Goal: Task Accomplishment & Management: Complete application form

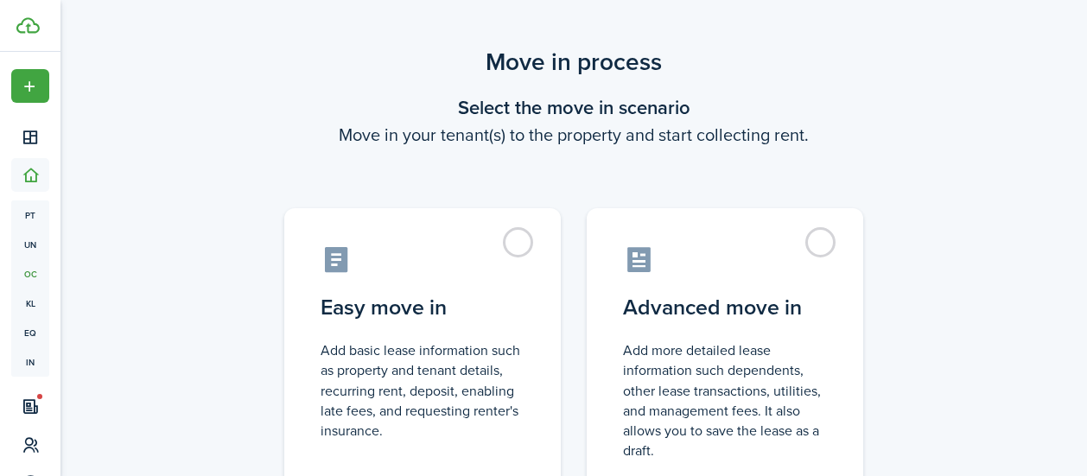
scroll to position [17, 0]
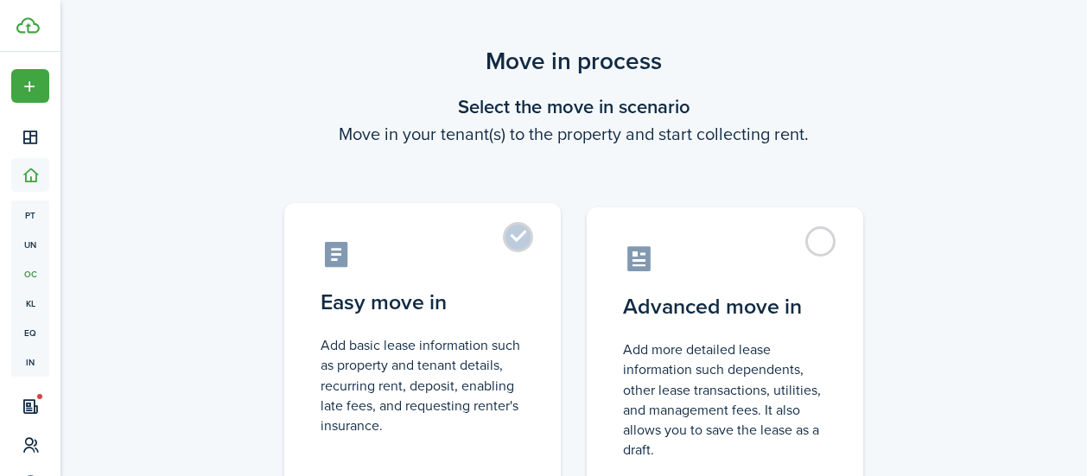
click at [523, 236] on label "Easy move in Add basic lease information such as property and tenant details, r…" at bounding box center [422, 347] width 276 height 289
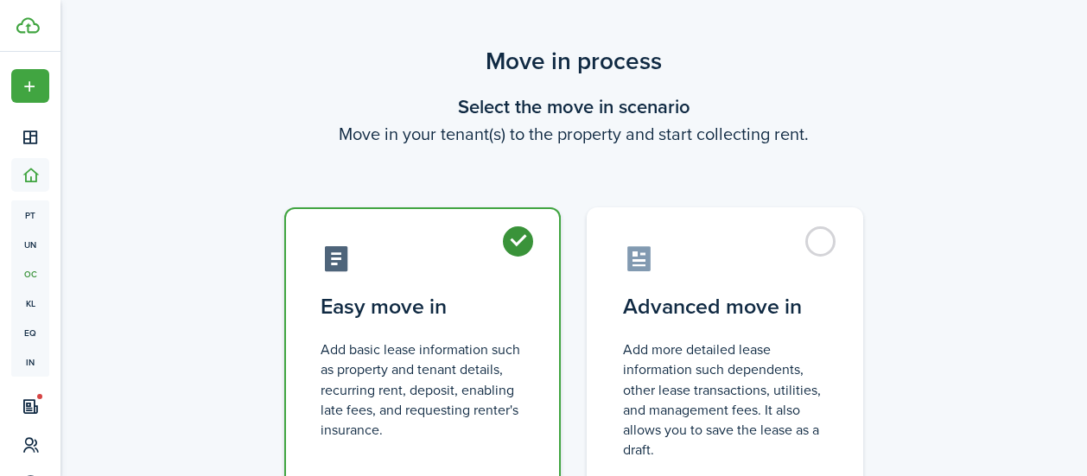
radio input "true"
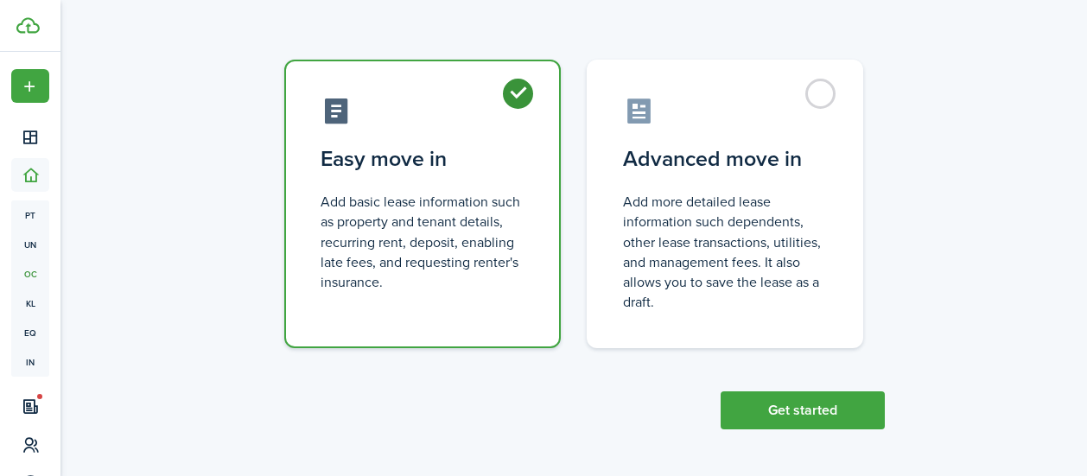
scroll to position [166, 0]
click at [796, 411] on button "Get started" at bounding box center [802, 409] width 164 height 38
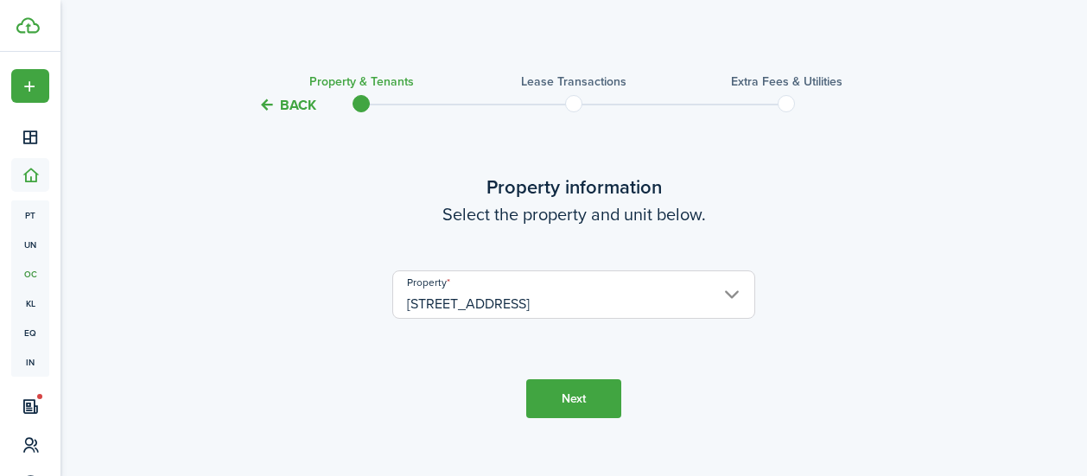
click at [580, 395] on button "Next" at bounding box center [573, 398] width 95 height 39
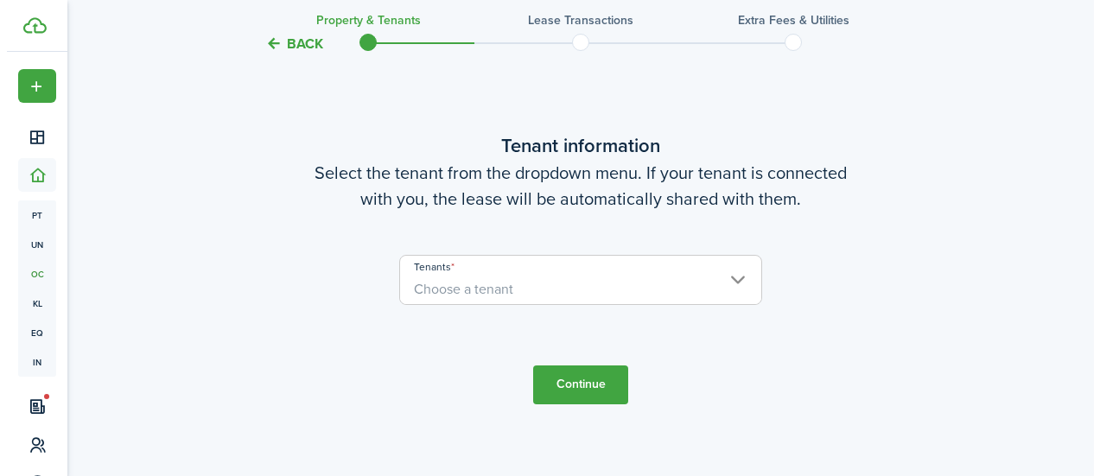
scroll to position [425, 0]
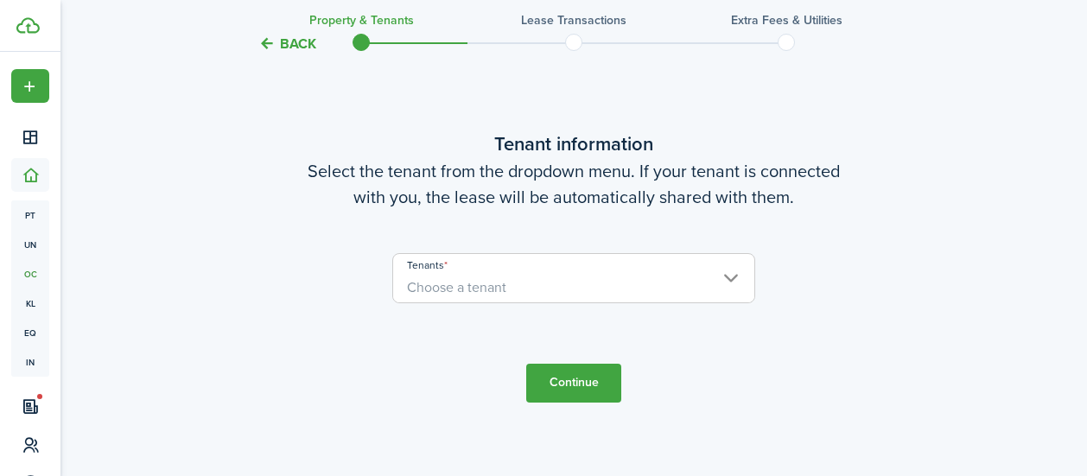
click at [726, 279] on span "Choose a tenant" at bounding box center [573, 287] width 361 height 29
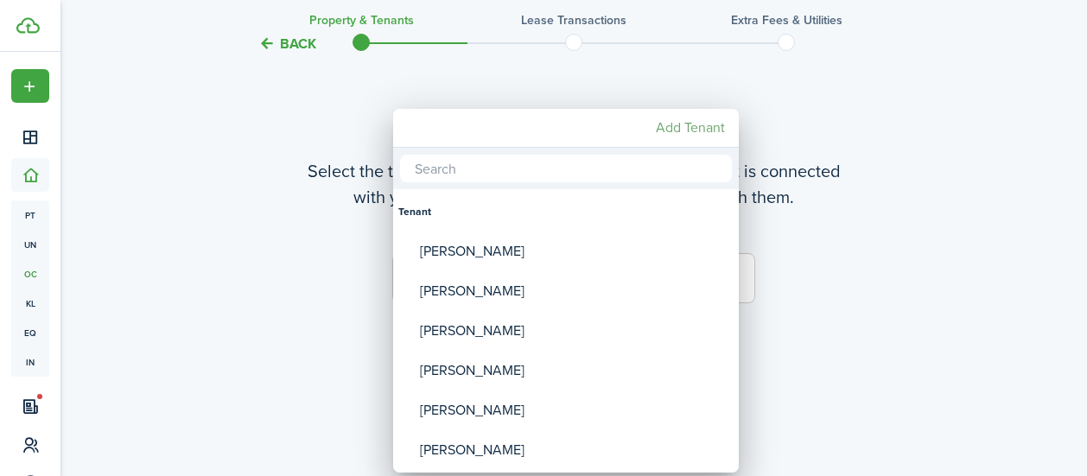
click at [696, 126] on mbsc-button "Add Tenant" at bounding box center [690, 127] width 83 height 31
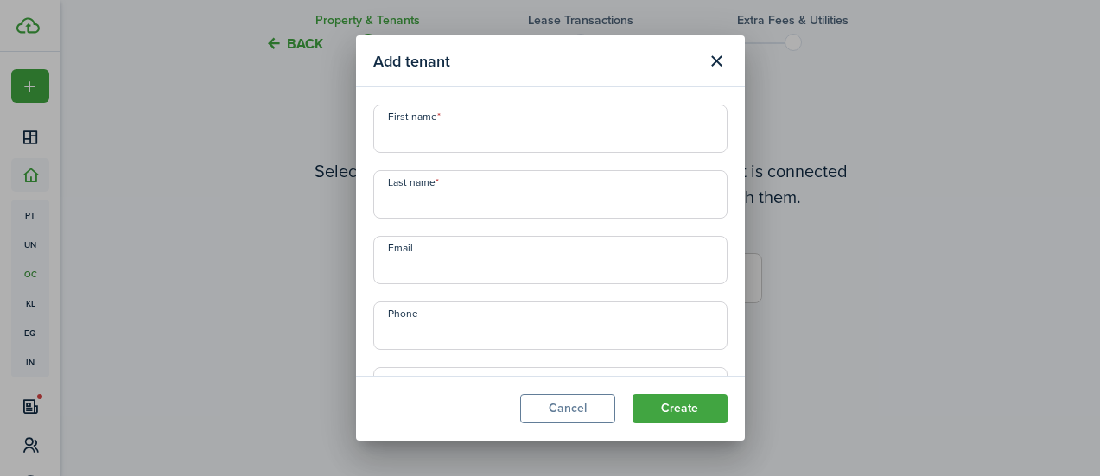
click at [461, 138] on input "First name" at bounding box center [550, 129] width 354 height 48
type input "[PERSON_NAME]"
paste input "[EMAIL_ADDRESS][DOMAIN_NAME]"
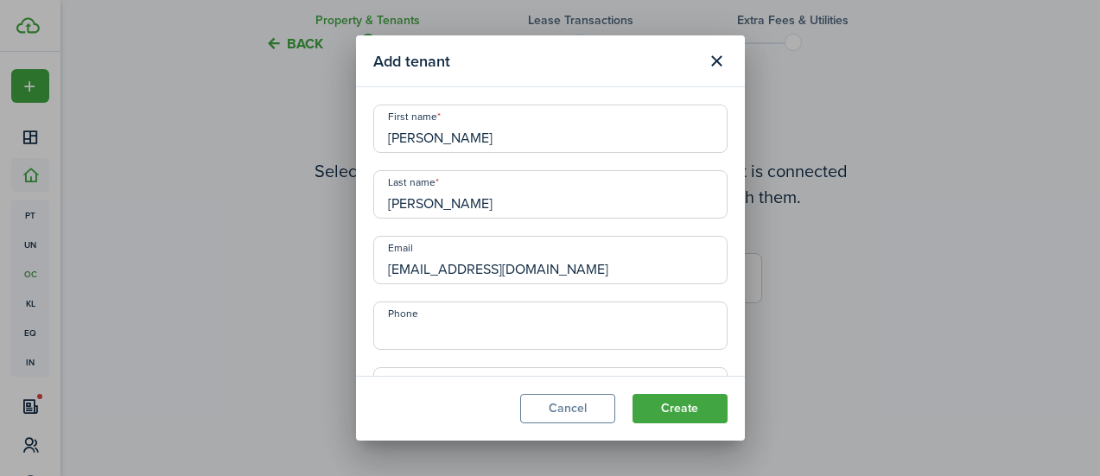
type input "[EMAIL_ADDRESS][DOMAIN_NAME]"
click at [422, 320] on input "+1" at bounding box center [550, 325] width 354 height 48
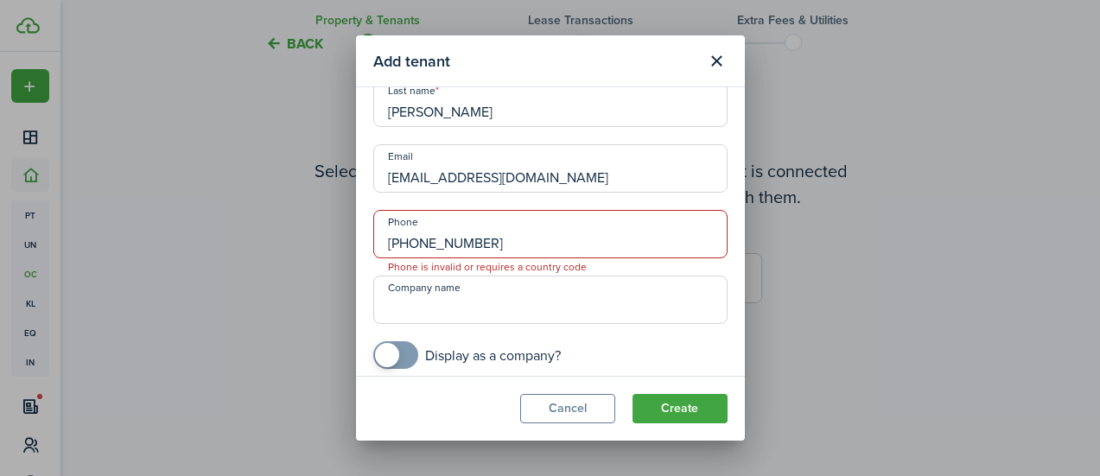
scroll to position [102, 0]
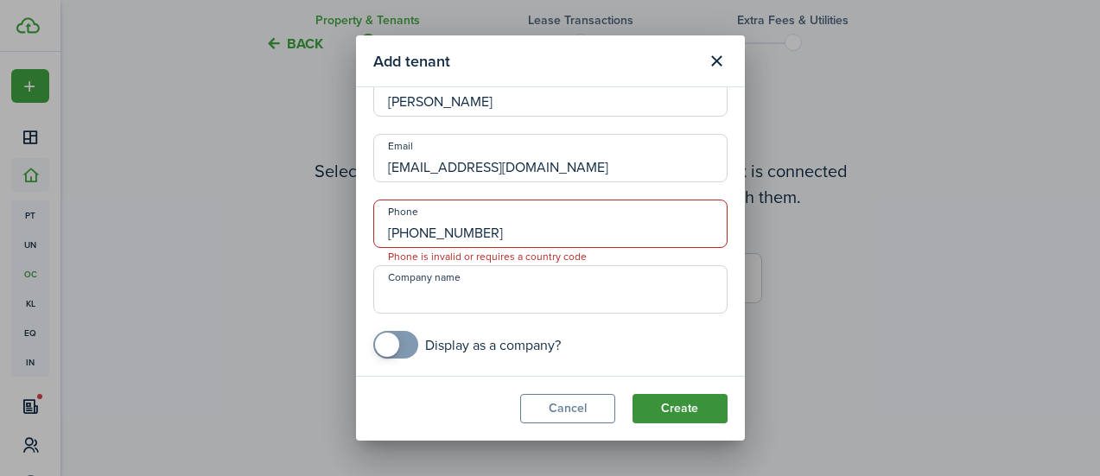
click at [687, 409] on button "Create" at bounding box center [679, 408] width 95 height 29
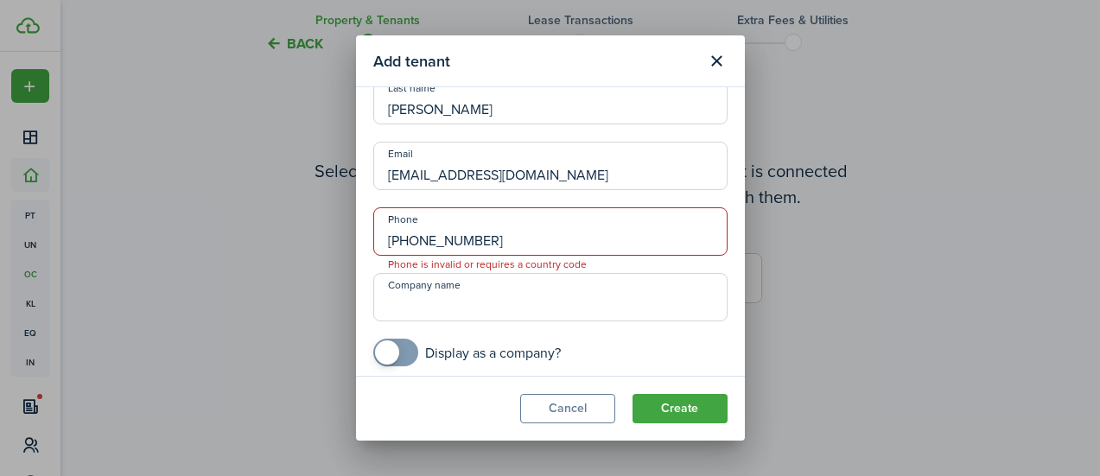
click at [407, 238] on input "[PHONE_NUMBER]" at bounding box center [550, 231] width 354 height 48
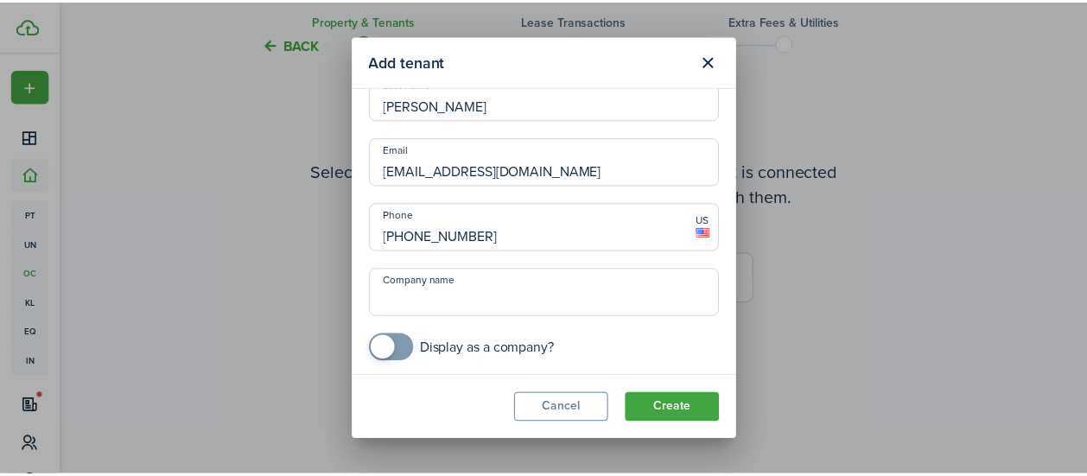
scroll to position [102, 0]
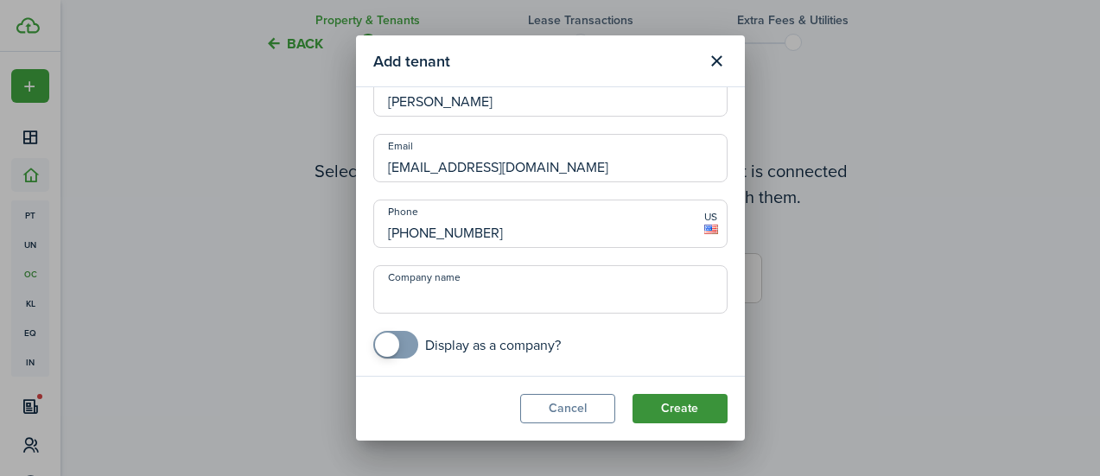
type input "[PHONE_NUMBER]"
click at [688, 407] on button "Create" at bounding box center [679, 408] width 95 height 29
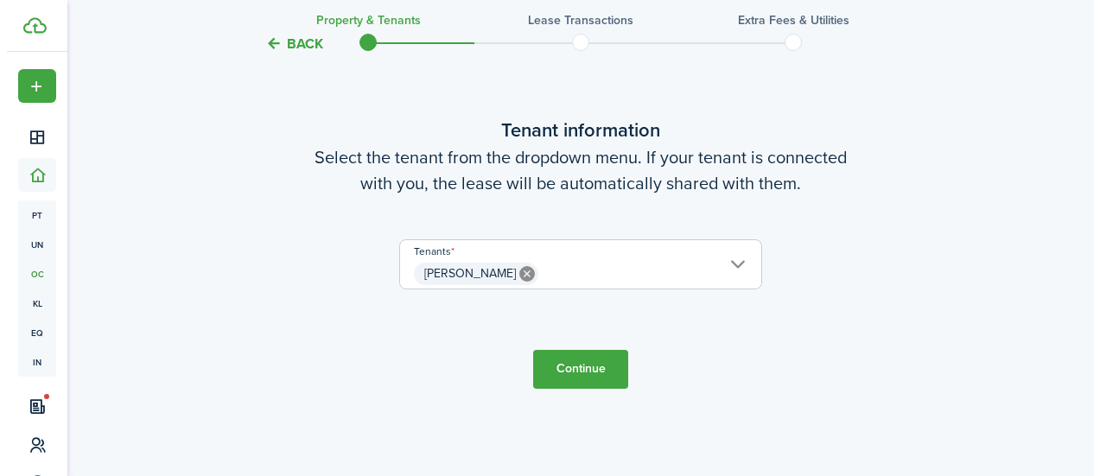
scroll to position [441, 0]
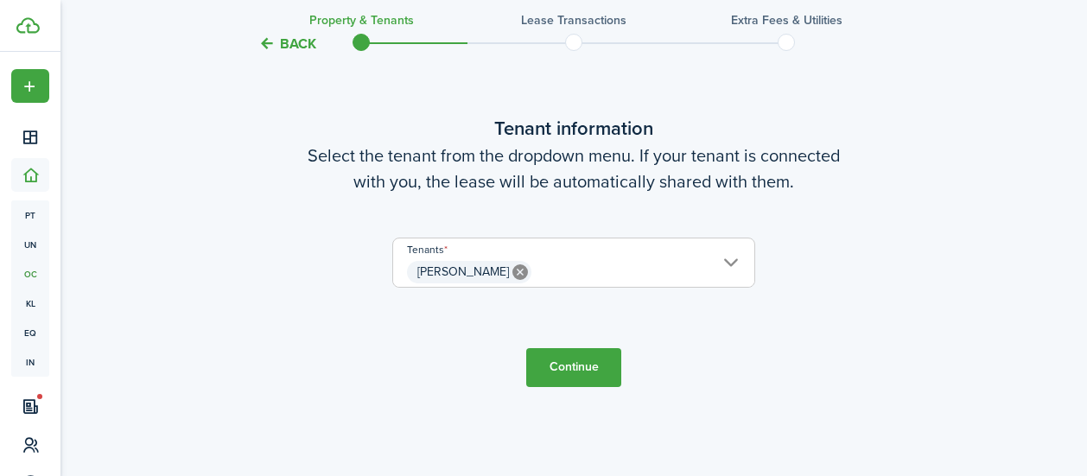
click at [585, 265] on span "[PERSON_NAME]" at bounding box center [573, 271] width 361 height 29
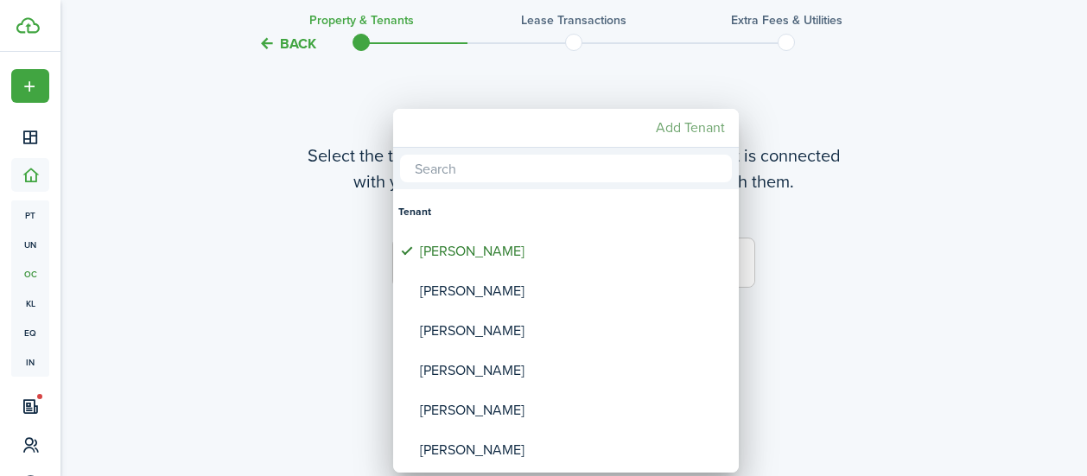
click at [688, 130] on mbsc-button "Add Tenant" at bounding box center [690, 127] width 83 height 31
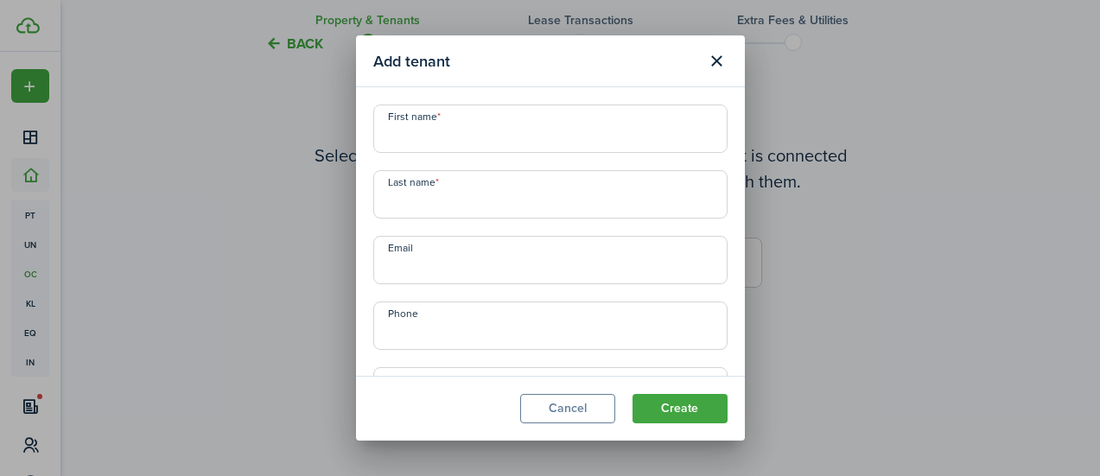
click at [425, 136] on input "First name" at bounding box center [550, 129] width 354 height 48
type input "[PERSON_NAME]"
type input "A"
type input "[PERSON_NAME]"
click at [401, 268] on input "Email" at bounding box center [550, 260] width 354 height 48
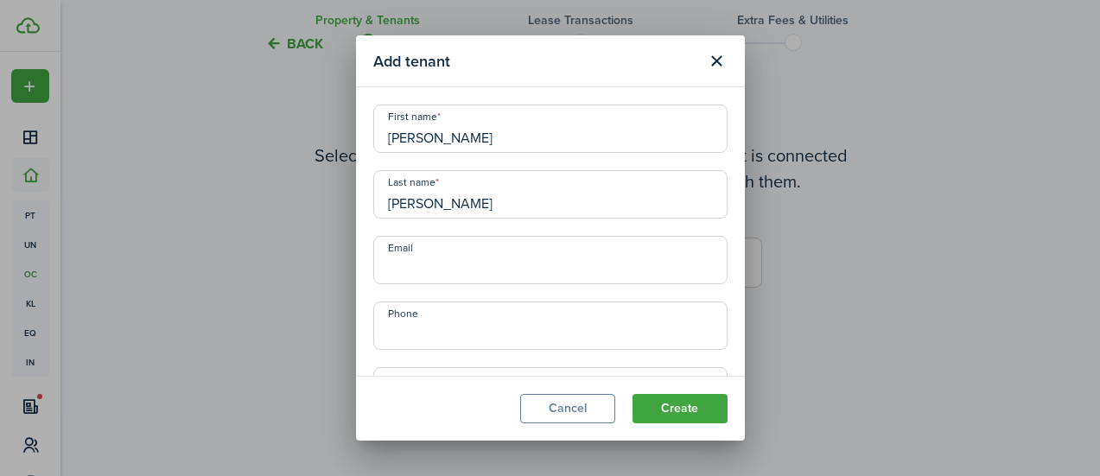
click at [401, 268] on input "Email" at bounding box center [550, 260] width 354 height 48
click at [401, 269] on input "Email" at bounding box center [550, 260] width 354 height 48
paste input "[EMAIL_ADDRESS][DOMAIN_NAME]"
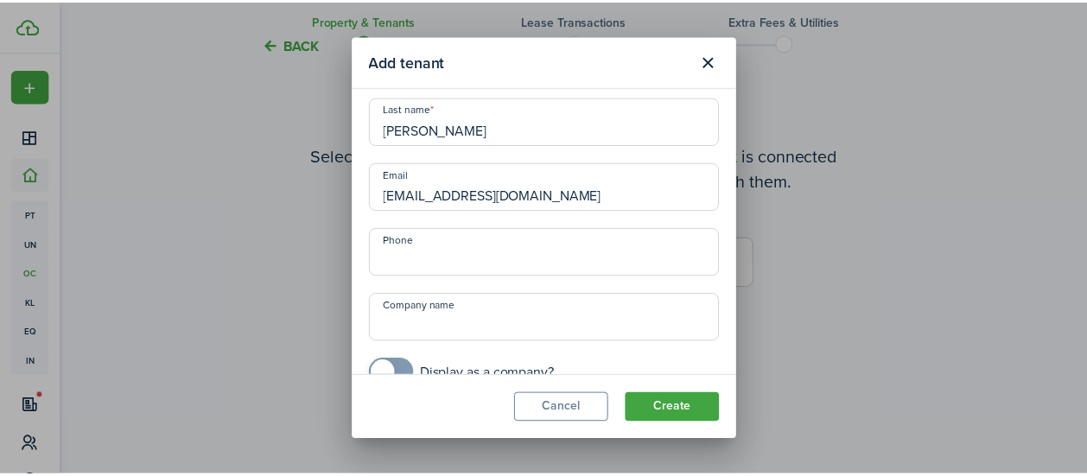
scroll to position [102, 0]
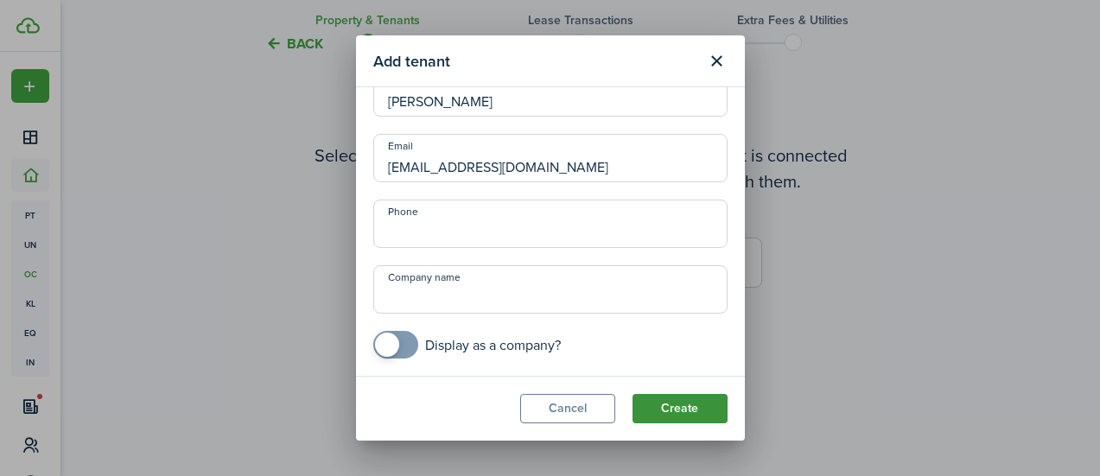
type input "[EMAIL_ADDRESS][DOMAIN_NAME]"
click at [681, 414] on button "Create" at bounding box center [679, 408] width 95 height 29
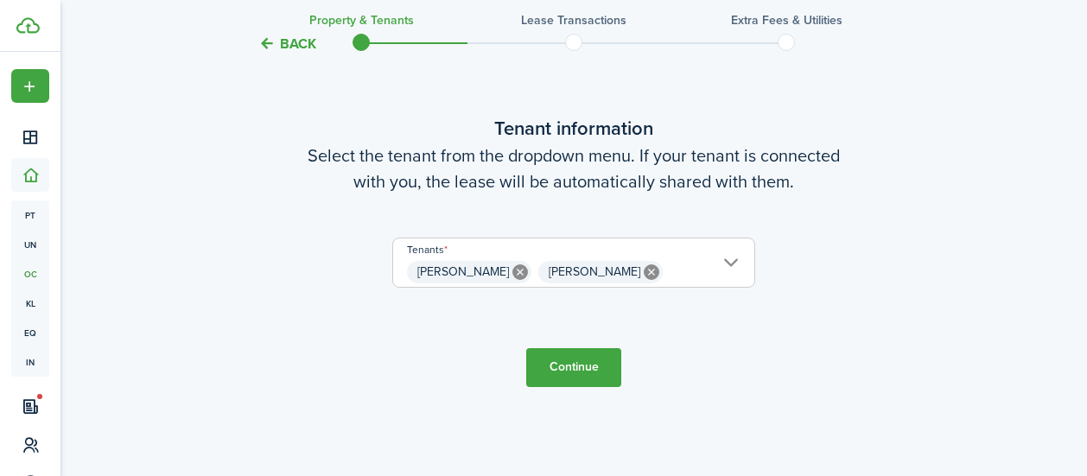
click at [661, 276] on span "[PERSON_NAME] [PERSON_NAME]" at bounding box center [573, 271] width 361 height 29
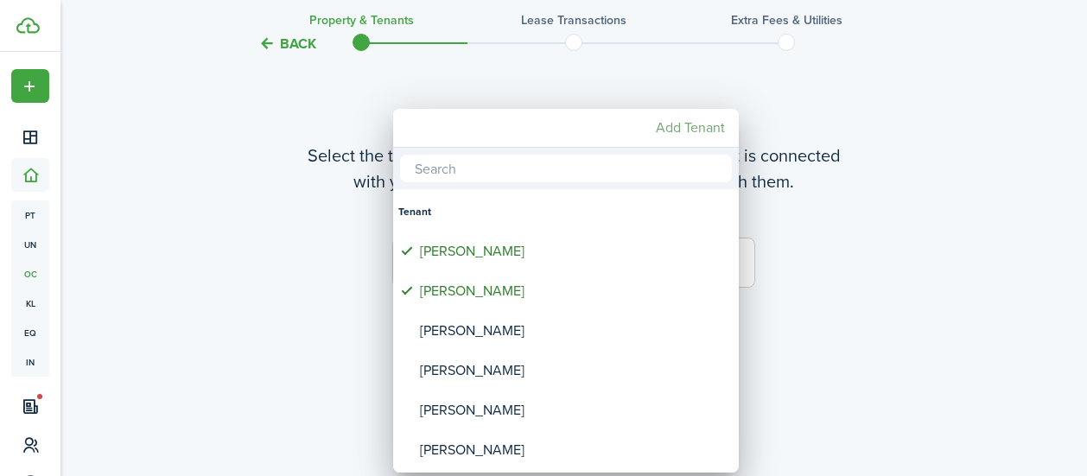
click at [685, 129] on mbsc-button "Add Tenant" at bounding box center [690, 127] width 83 height 31
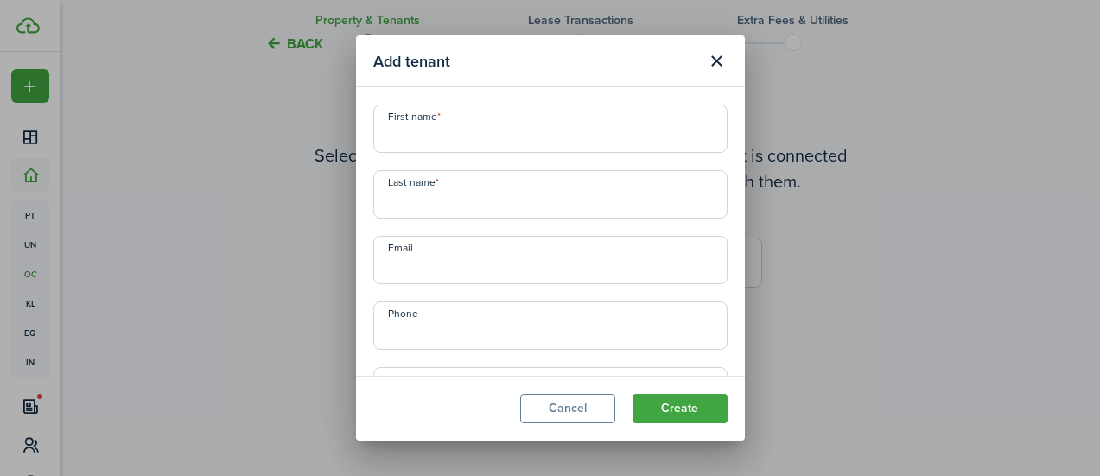
click at [403, 141] on input "First name" at bounding box center [550, 129] width 354 height 48
type input "[PERSON_NAME]"
paste input "[EMAIL_ADDRESS][DOMAIN_NAME]"
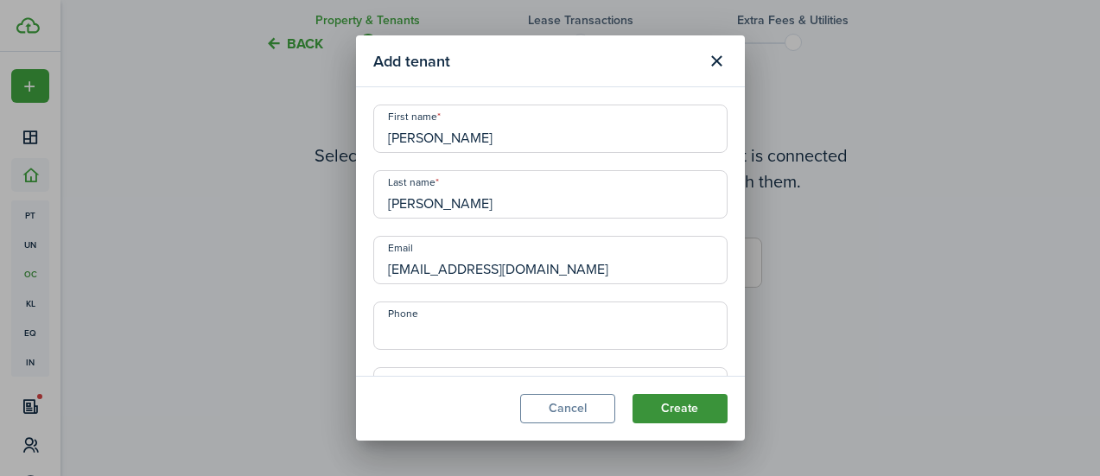
type input "[EMAIL_ADDRESS][DOMAIN_NAME]"
click at [674, 417] on button "Create" at bounding box center [679, 408] width 95 height 29
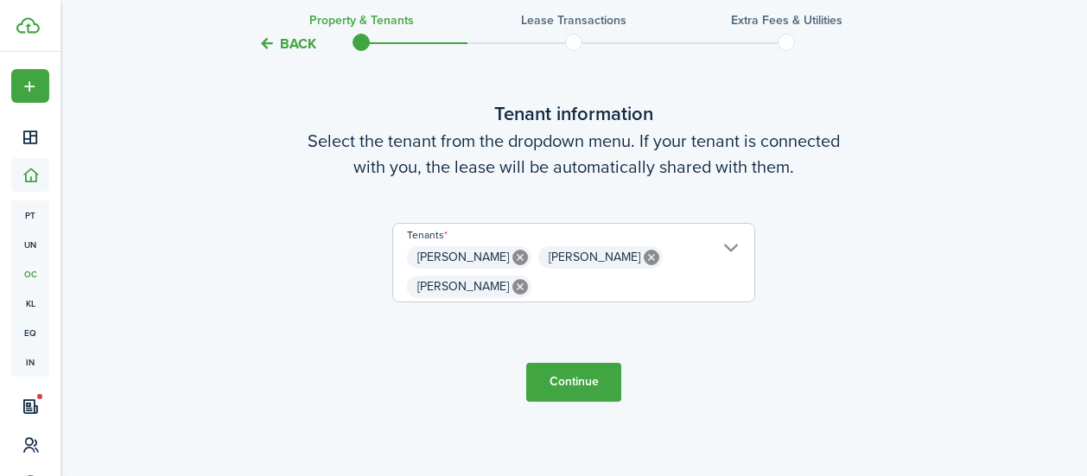
click at [578, 384] on button "Continue" at bounding box center [573, 382] width 95 height 39
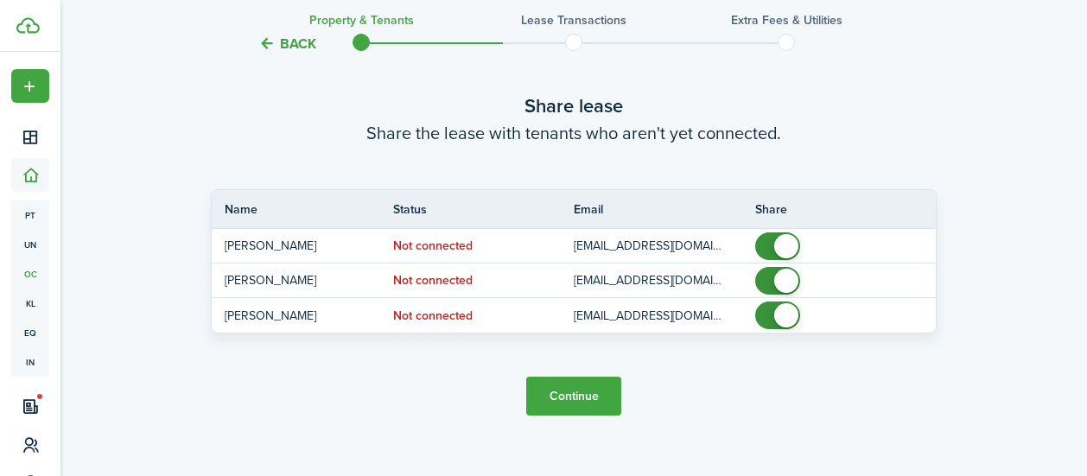
scroll to position [915, 0]
click at [584, 391] on button "Continue" at bounding box center [573, 394] width 95 height 39
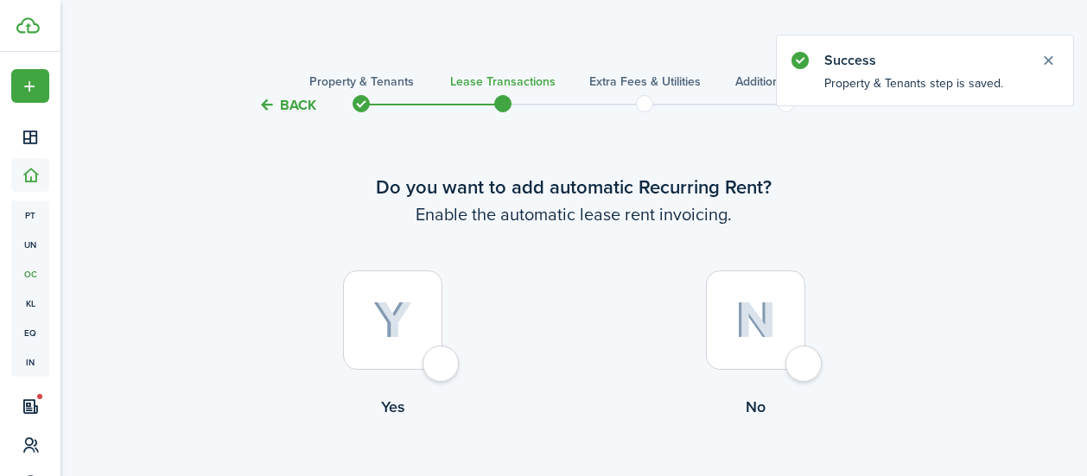
click at [442, 368] on div at bounding box center [392, 319] width 99 height 99
radio input "true"
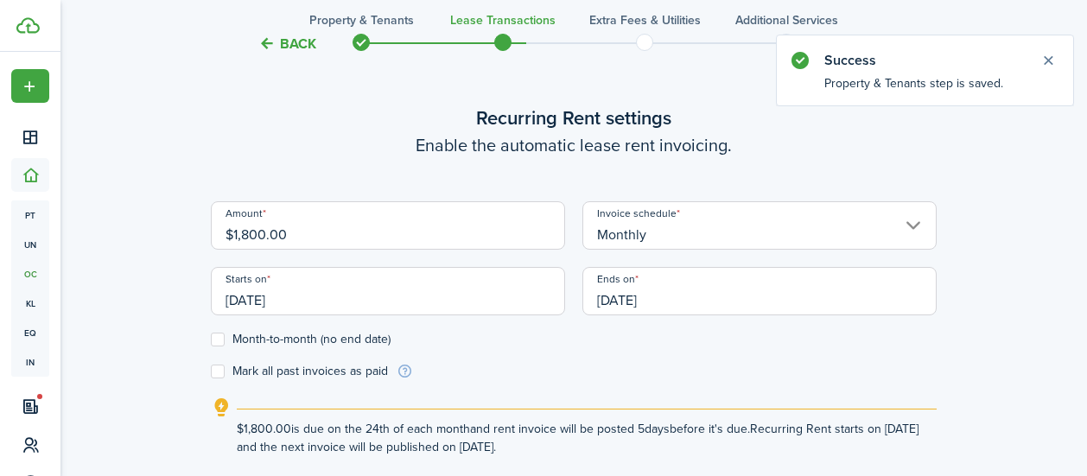
scroll to position [475, 0]
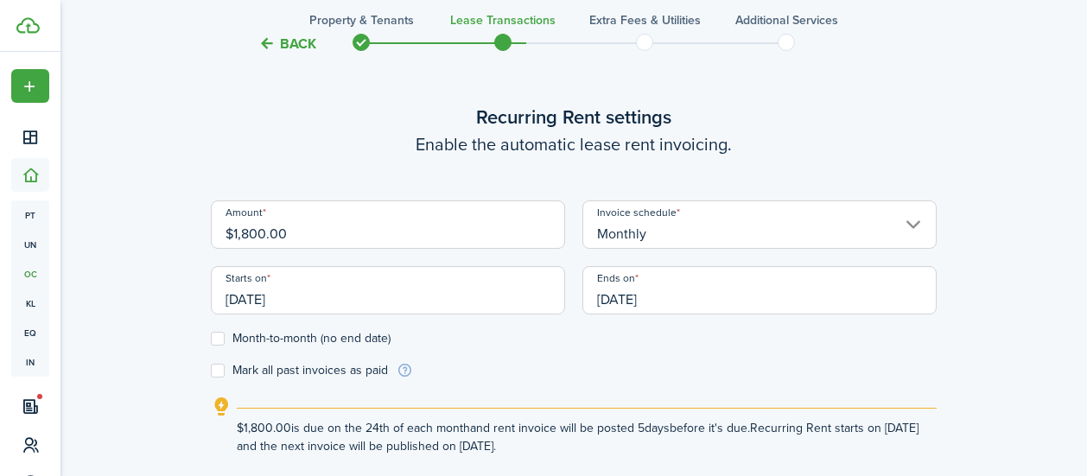
drag, startPoint x: 232, startPoint y: 234, endPoint x: 323, endPoint y: 244, distance: 91.3
click at [323, 244] on input "$1,800.00" at bounding box center [388, 224] width 354 height 48
click at [320, 301] on input "[DATE]" at bounding box center [388, 290] width 354 height 48
type input "$2,395.00"
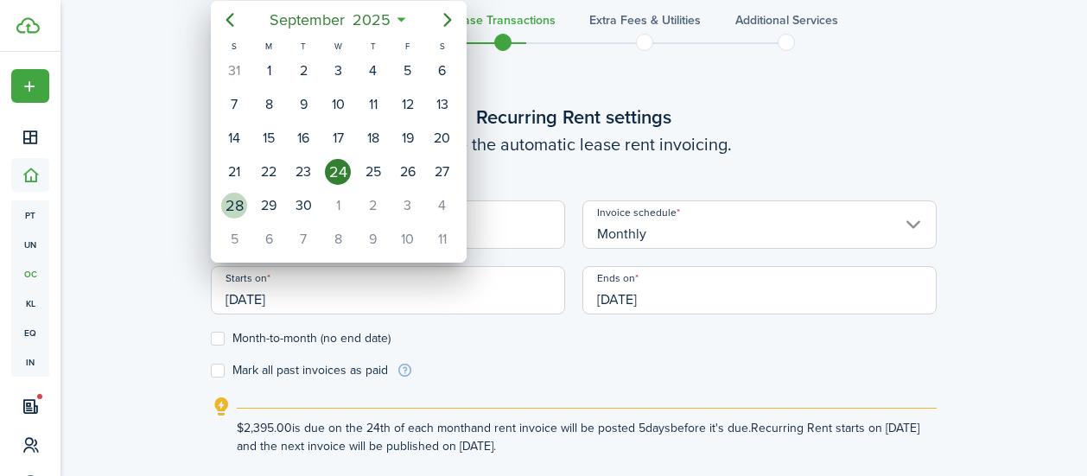
click at [241, 206] on div "28" at bounding box center [234, 206] width 26 height 26
type input "[DATE]"
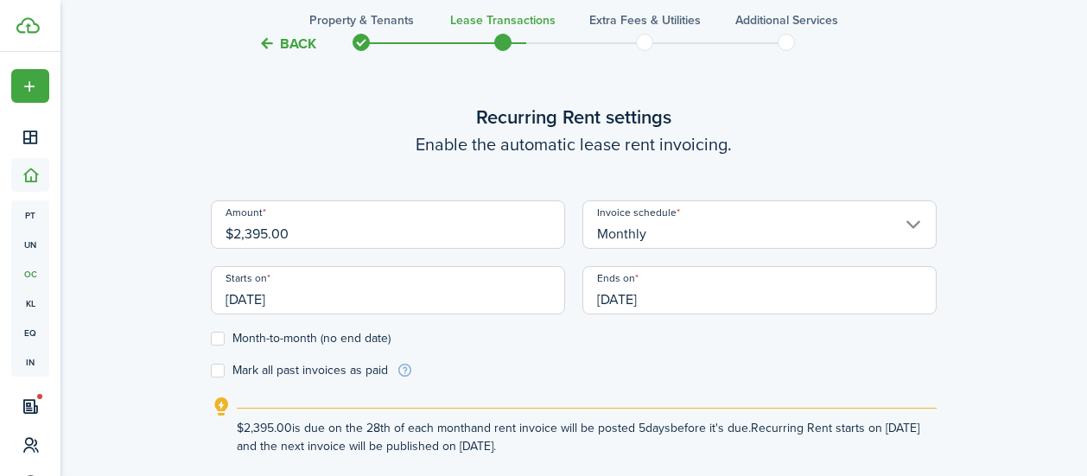
click at [685, 300] on input "[DATE]" at bounding box center [759, 290] width 354 height 48
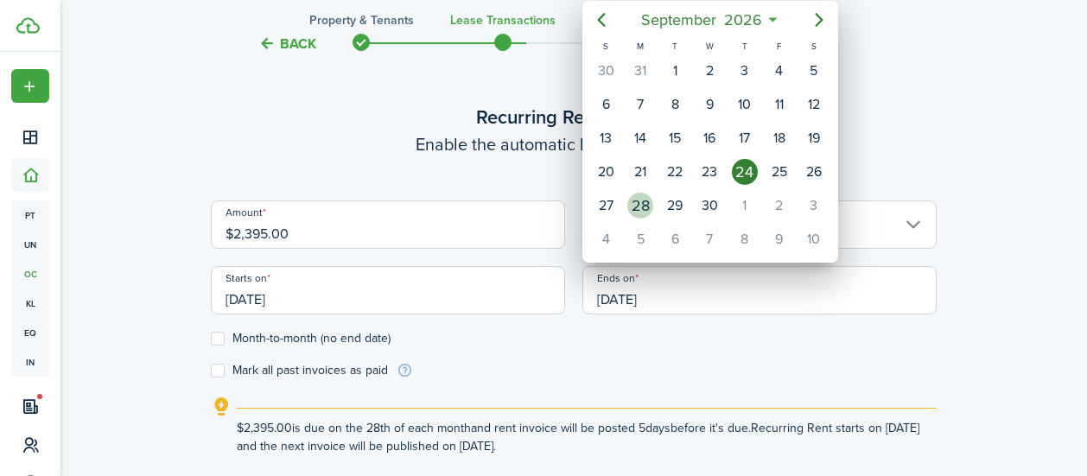
click at [641, 211] on div "28" at bounding box center [640, 206] width 26 height 26
type input "[DATE]"
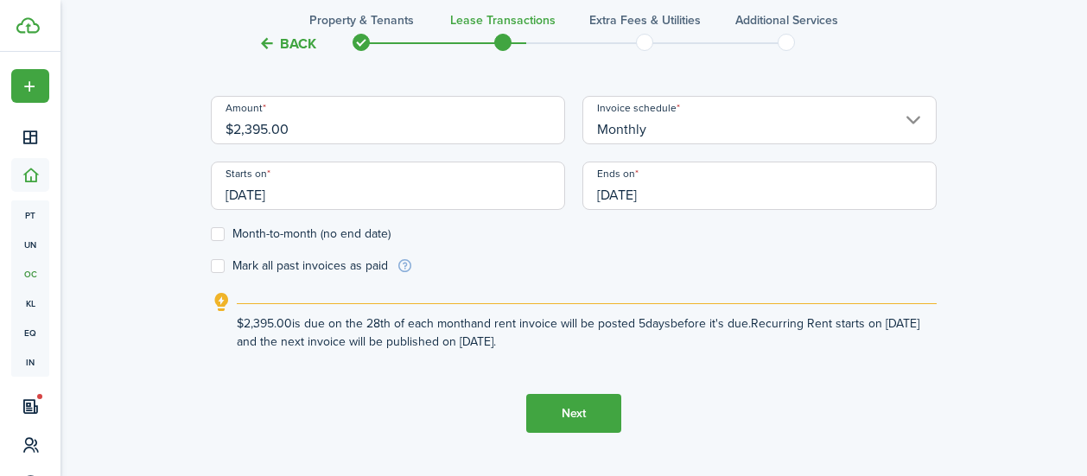
scroll to position [578, 0]
click at [745, 130] on input "Monthly" at bounding box center [759, 122] width 354 height 48
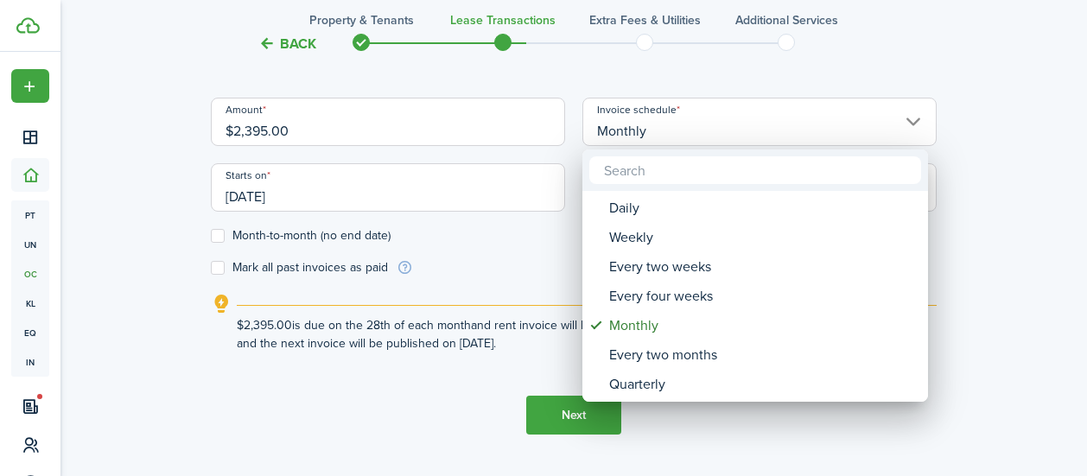
click at [1037, 176] on div at bounding box center [543, 238] width 1363 height 752
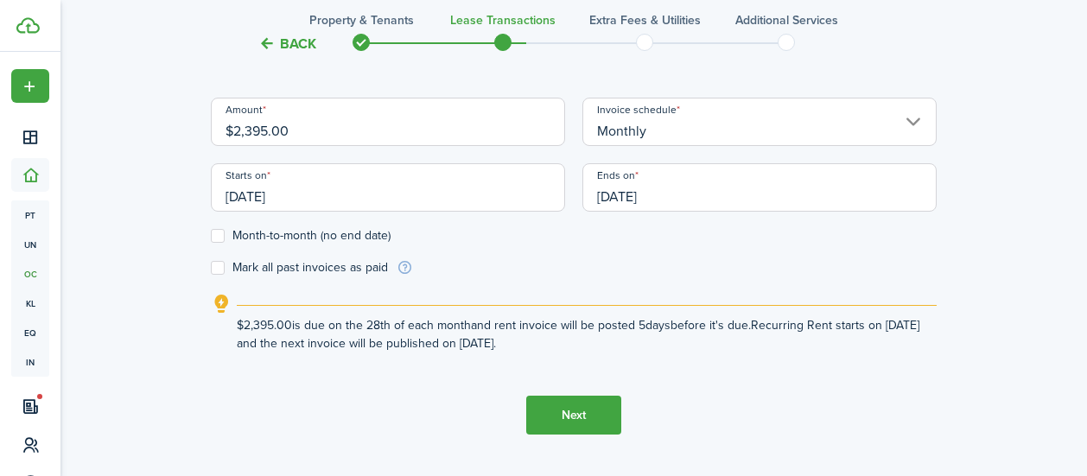
click at [585, 417] on button "Next" at bounding box center [573, 415] width 95 height 39
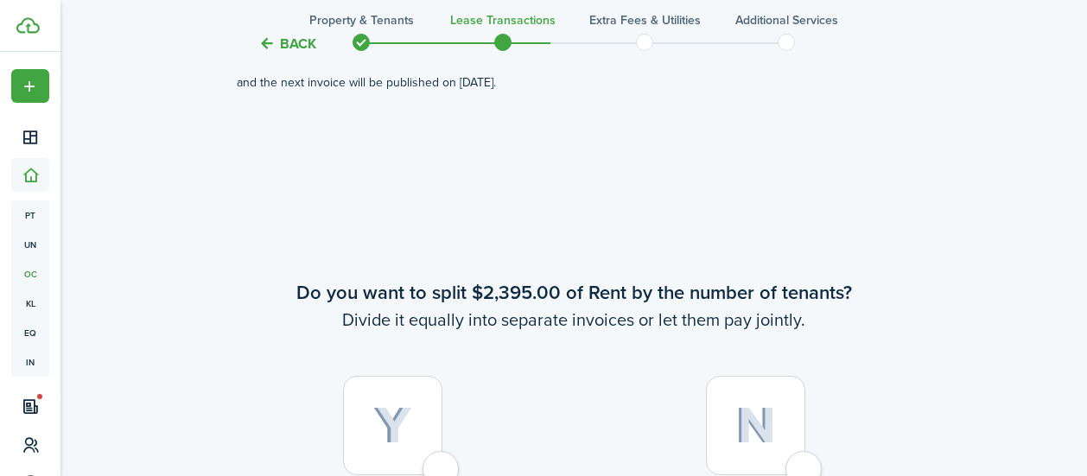
scroll to position [979, 0]
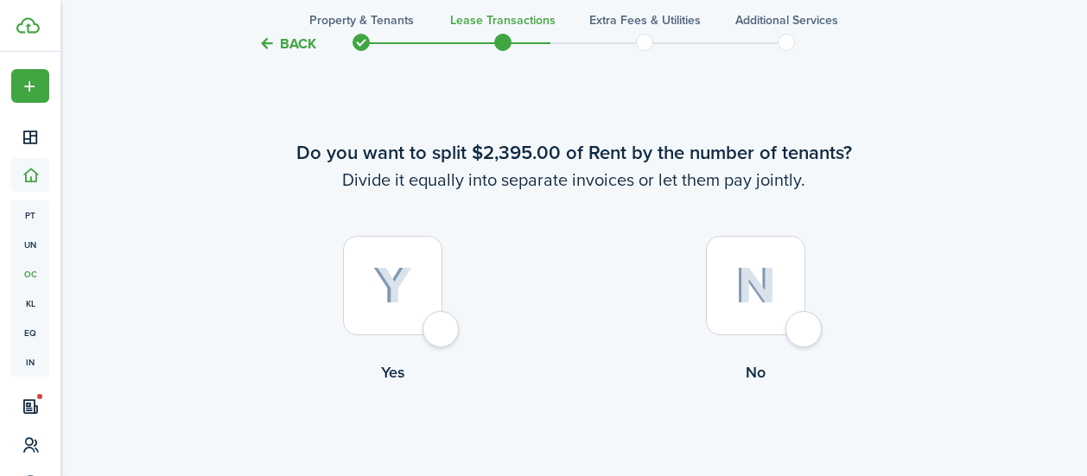
click at [805, 335] on div at bounding box center [755, 285] width 99 height 99
radio input "true"
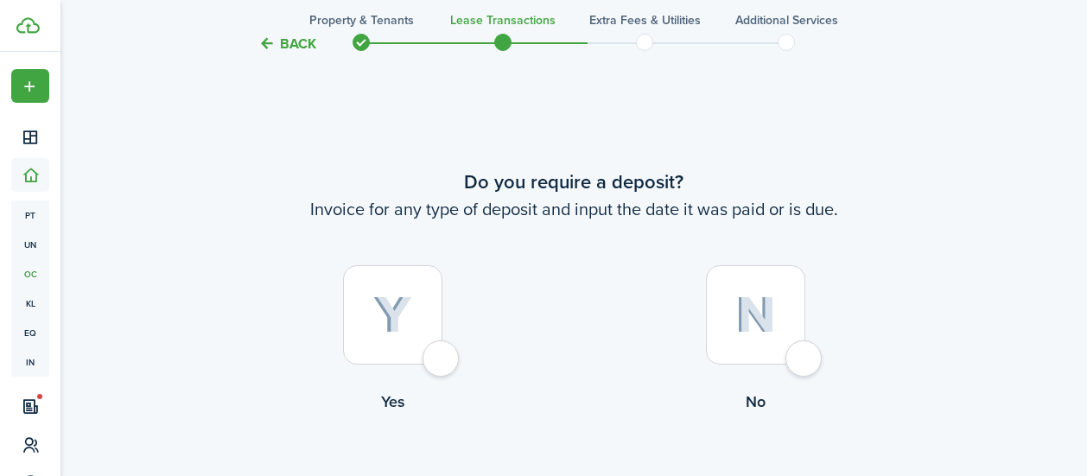
scroll to position [1455, 0]
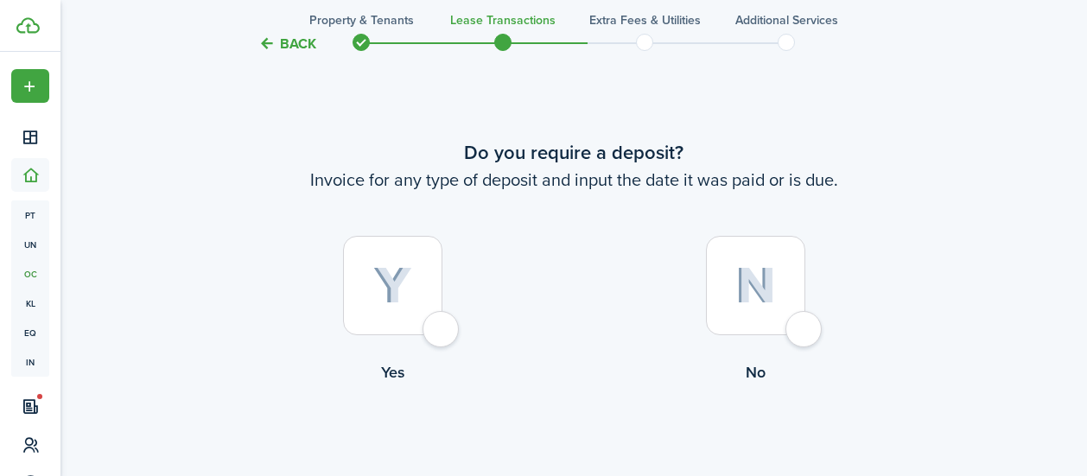
click at [442, 328] on div at bounding box center [392, 285] width 99 height 99
radio input "true"
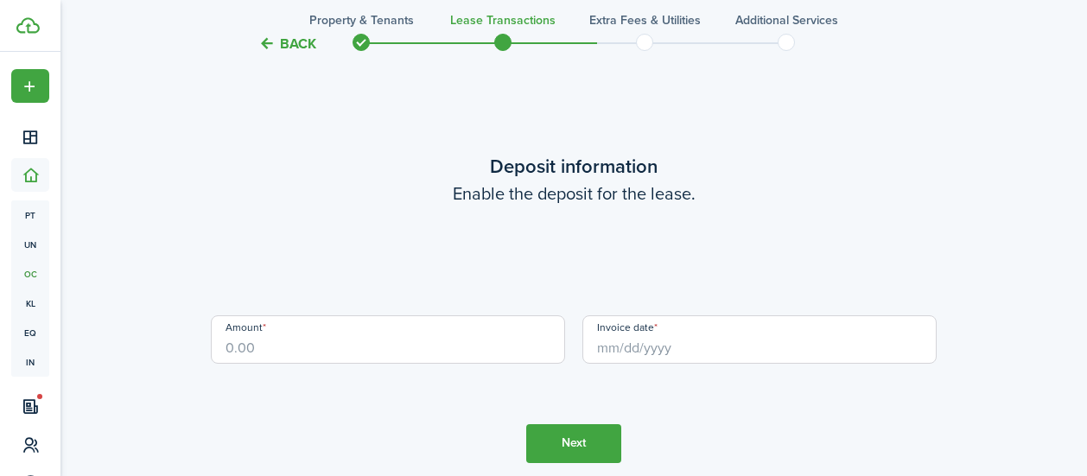
scroll to position [1931, 0]
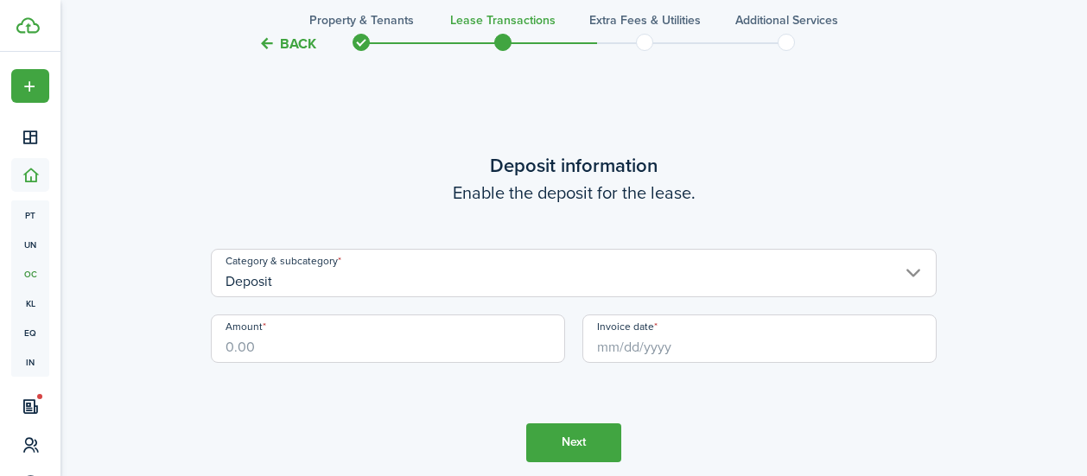
click at [314, 341] on input "Amount" at bounding box center [388, 338] width 354 height 48
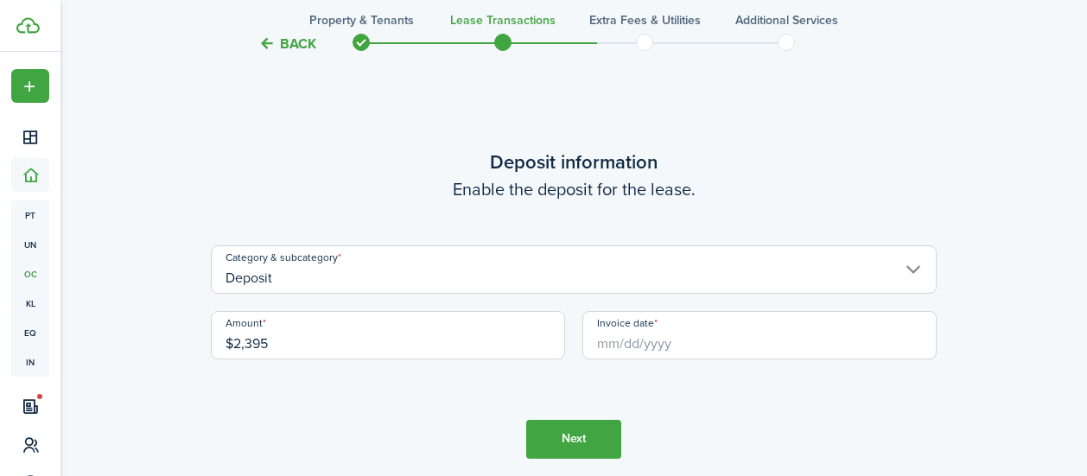
scroll to position [1937, 0]
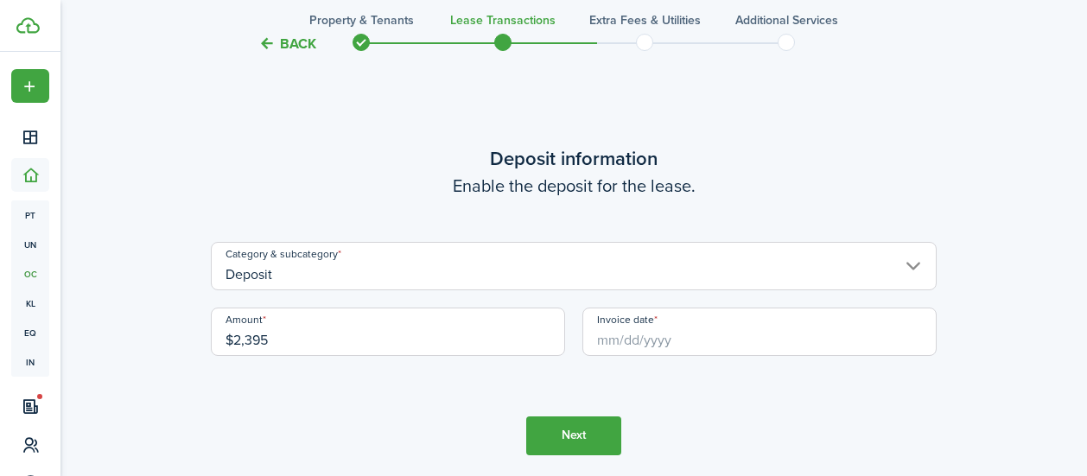
click at [647, 343] on input "Invoice date" at bounding box center [759, 332] width 354 height 48
type input "$2,395.00"
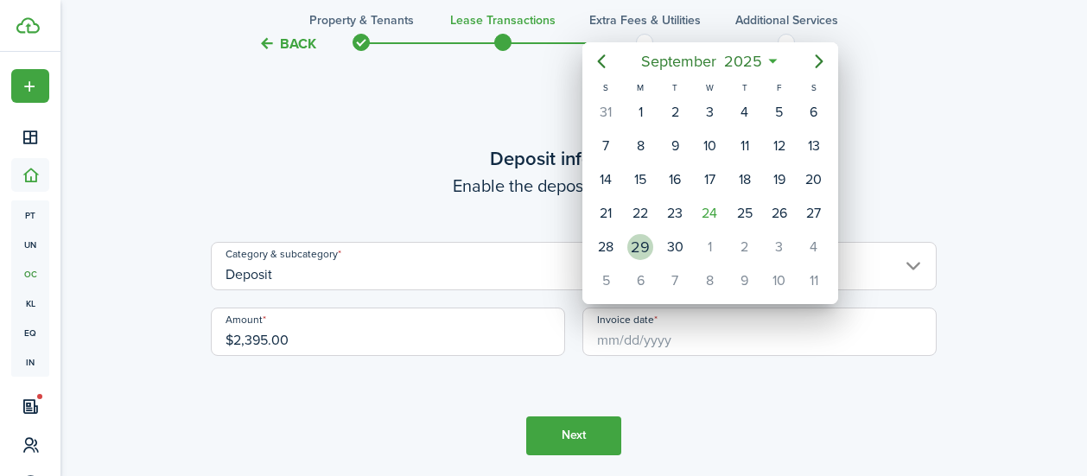
click at [645, 244] on div "29" at bounding box center [640, 247] width 26 height 26
type input "[DATE]"
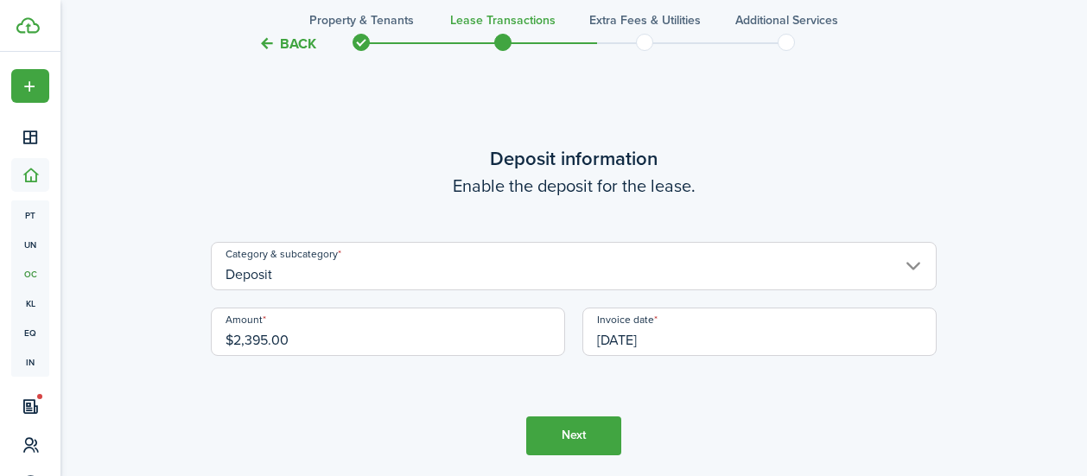
click at [694, 338] on input "[DATE]" at bounding box center [759, 332] width 354 height 48
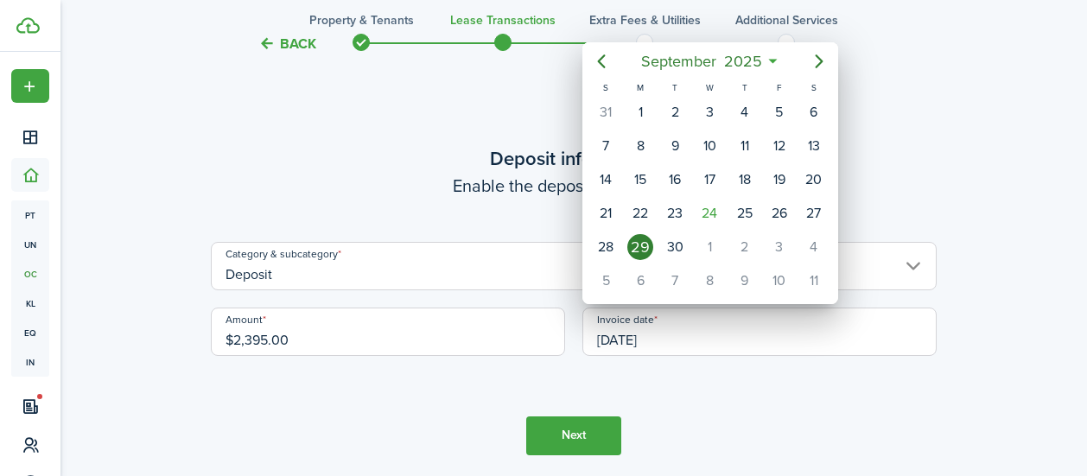
click at [641, 249] on div "29" at bounding box center [640, 247] width 26 height 26
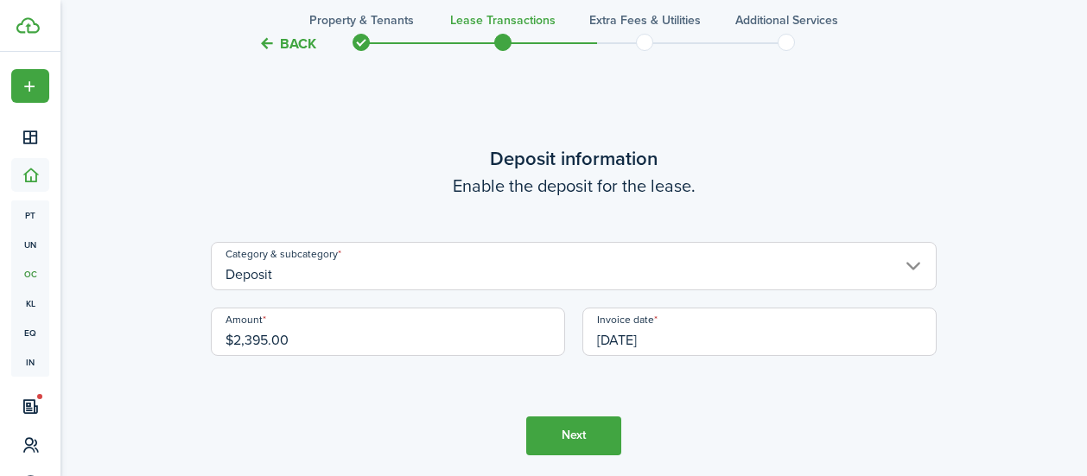
click at [578, 433] on button "Next" at bounding box center [573, 435] width 95 height 39
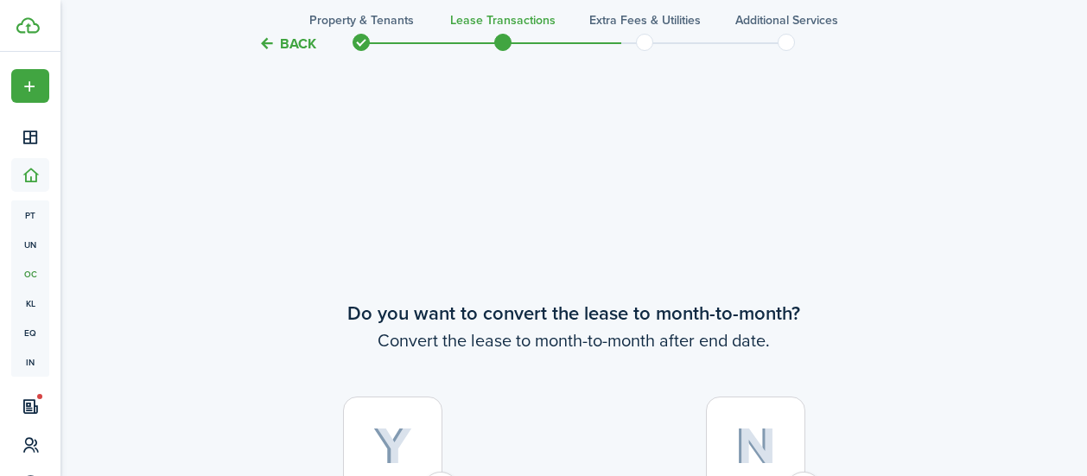
scroll to position [2407, 0]
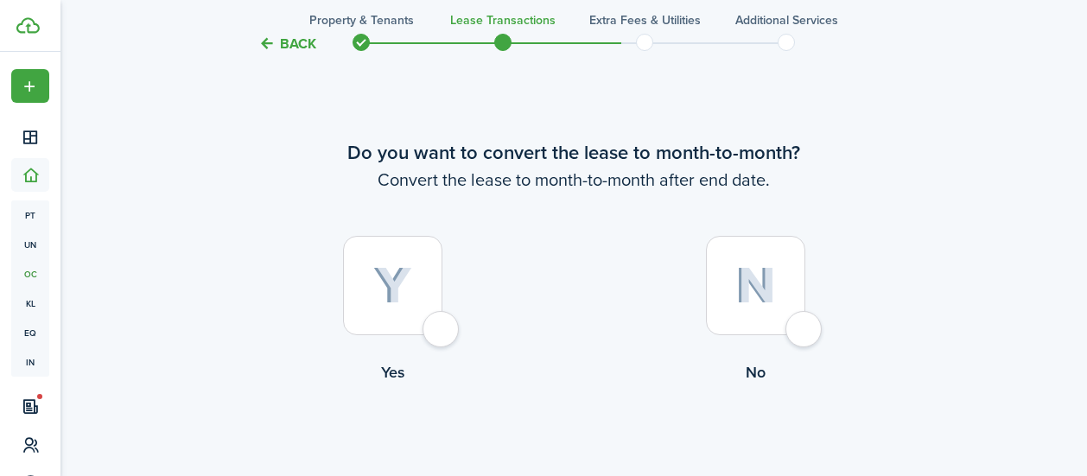
click at [442, 328] on div at bounding box center [392, 285] width 99 height 99
radio input "true"
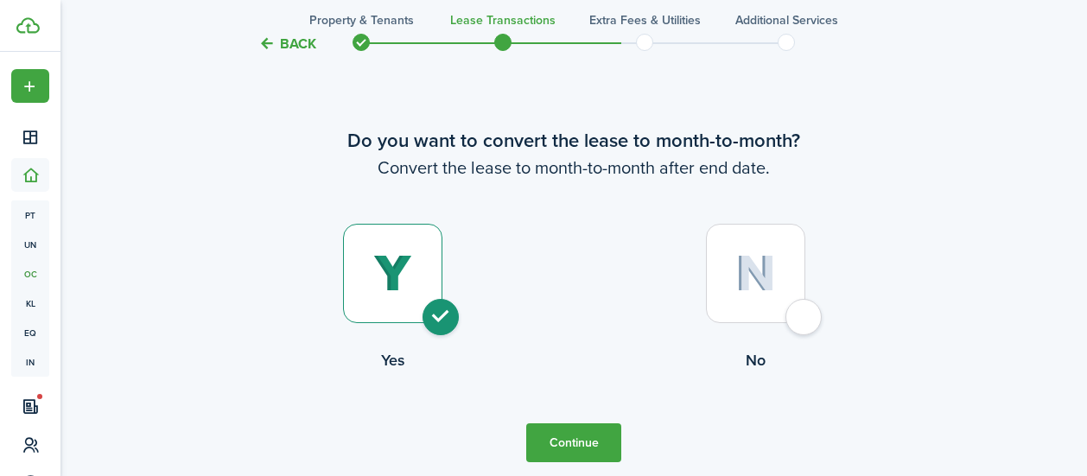
scroll to position [2500, 0]
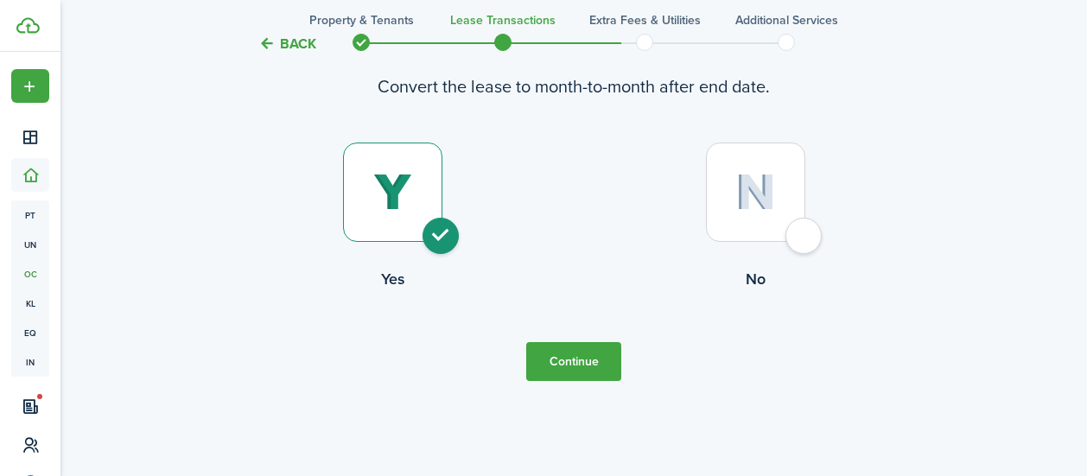
click at [593, 373] on button "Continue" at bounding box center [573, 361] width 95 height 39
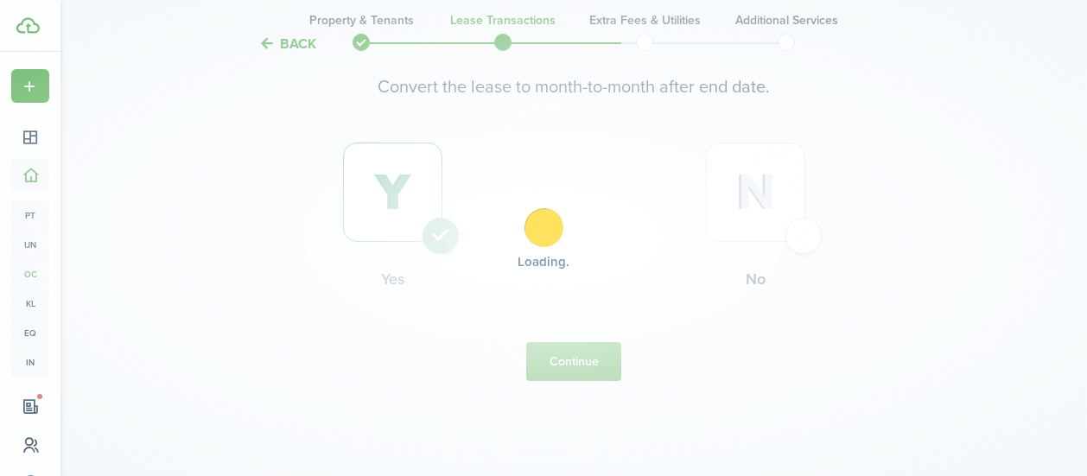
scroll to position [0, 0]
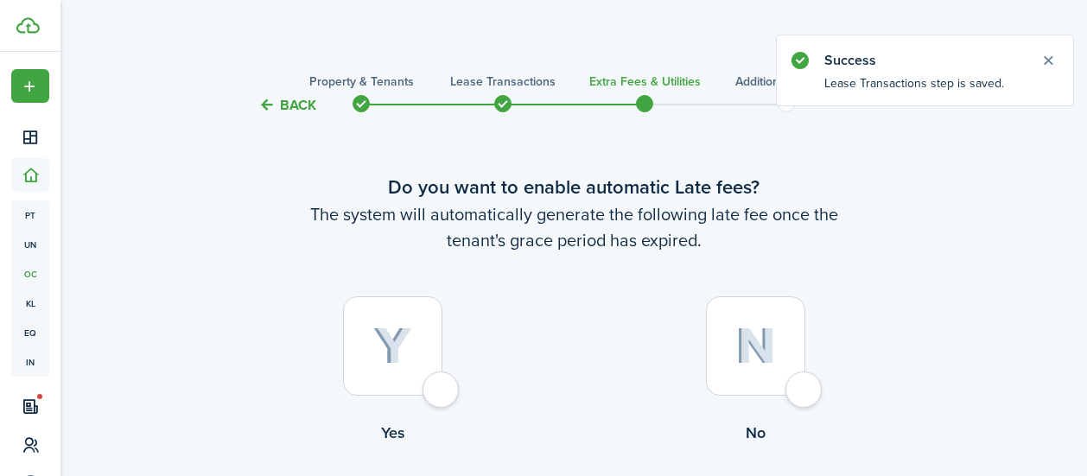
click at [441, 390] on div at bounding box center [392, 345] width 99 height 99
radio input "true"
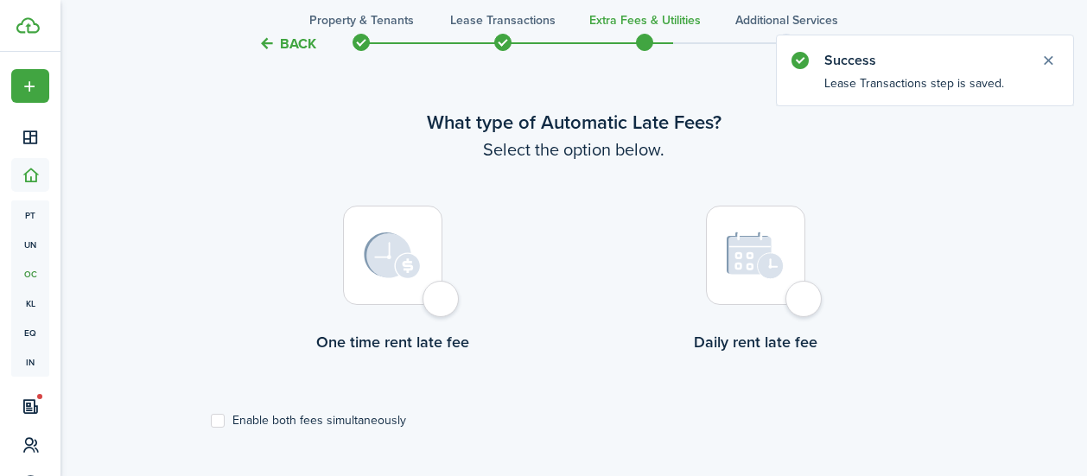
scroll to position [501, 0]
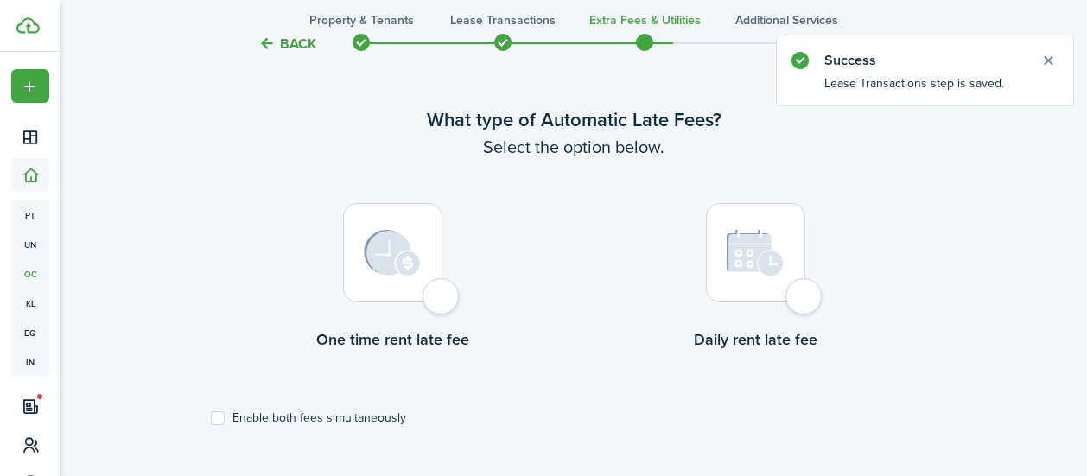
click at [442, 297] on div at bounding box center [392, 252] width 99 height 99
radio input "true"
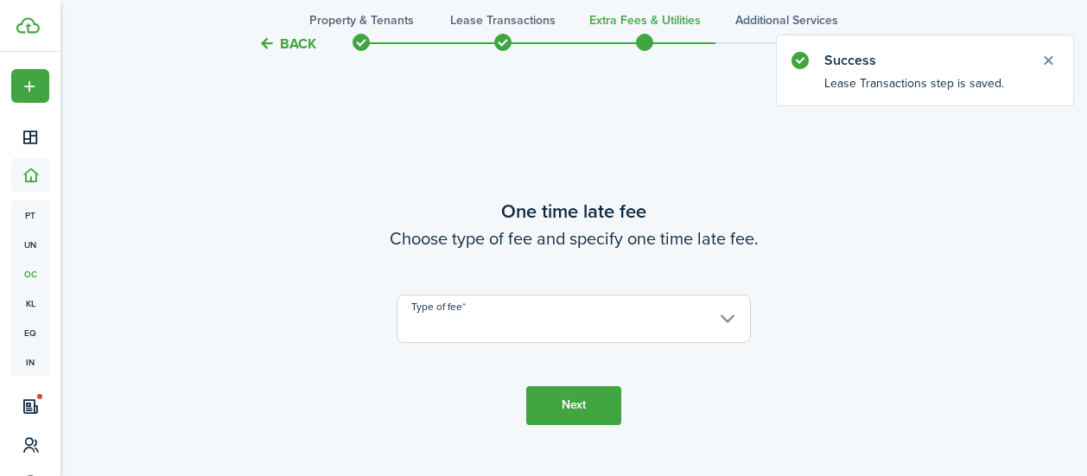
scroll to position [977, 0]
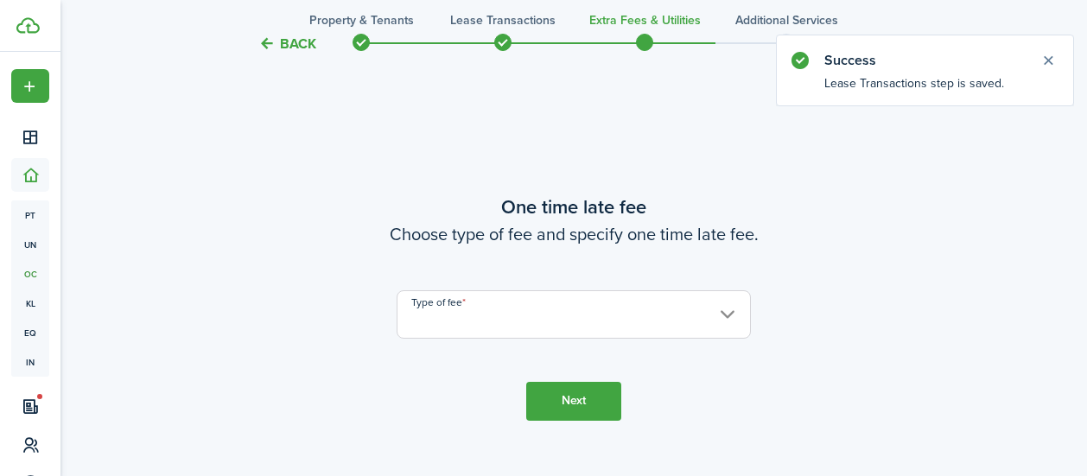
click at [447, 299] on input "Type of fee" at bounding box center [573, 314] width 354 height 48
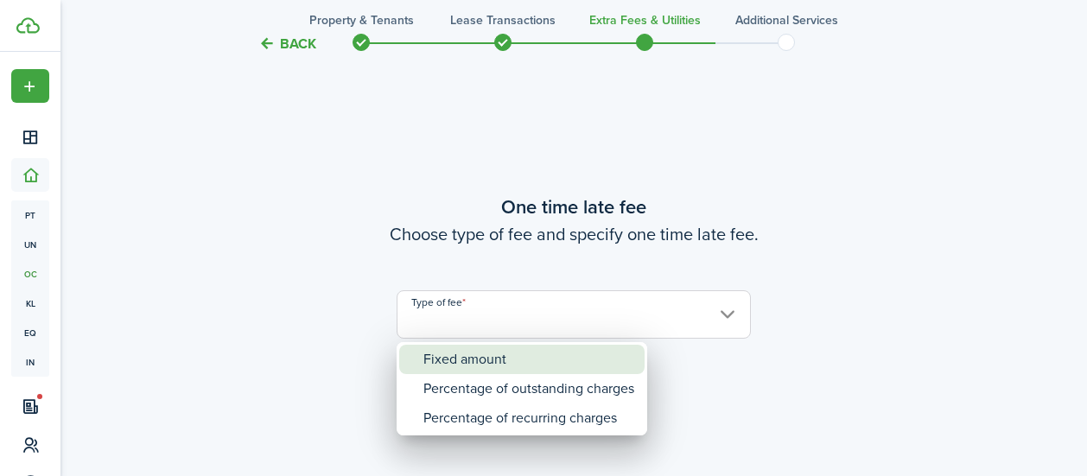
click at [483, 355] on div "Fixed amount" at bounding box center [528, 359] width 211 height 29
type input "Fixed amount"
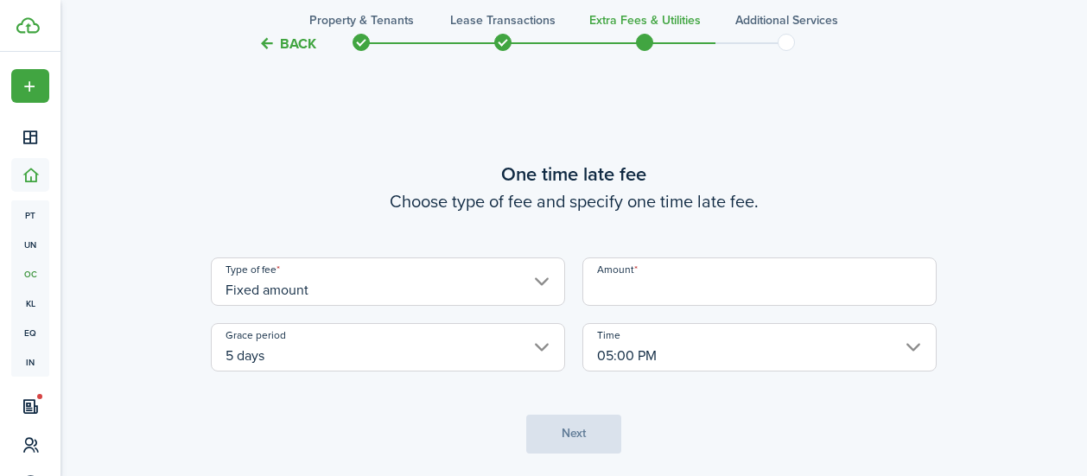
click at [668, 304] on input "Amount" at bounding box center [759, 281] width 354 height 48
type input "$150.00"
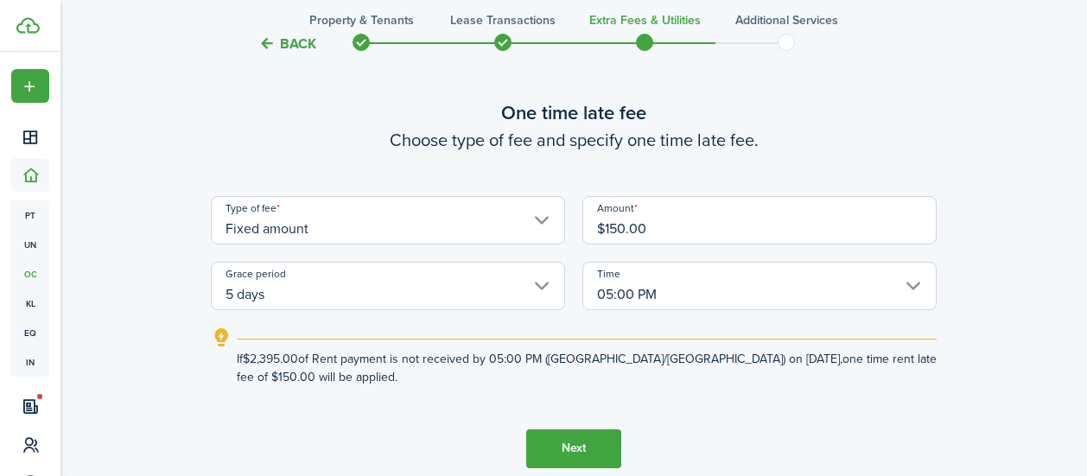
click at [572, 440] on button "Next" at bounding box center [573, 448] width 95 height 39
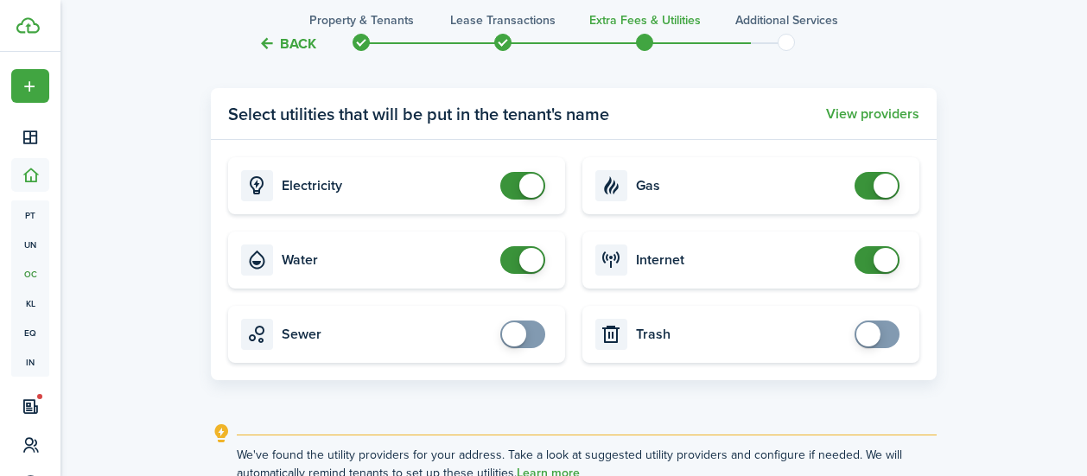
scroll to position [1635, 0]
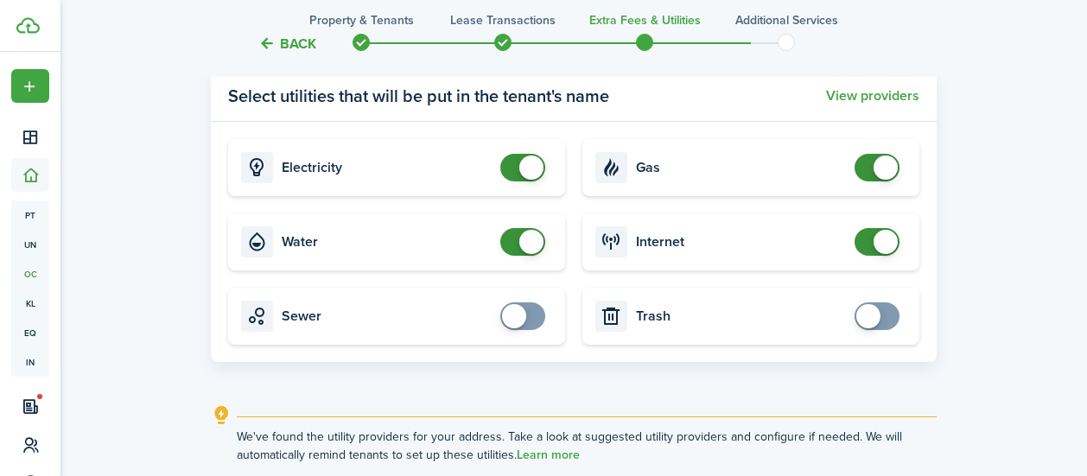
checkbox input "true"
click at [531, 318] on span at bounding box center [522, 316] width 17 height 28
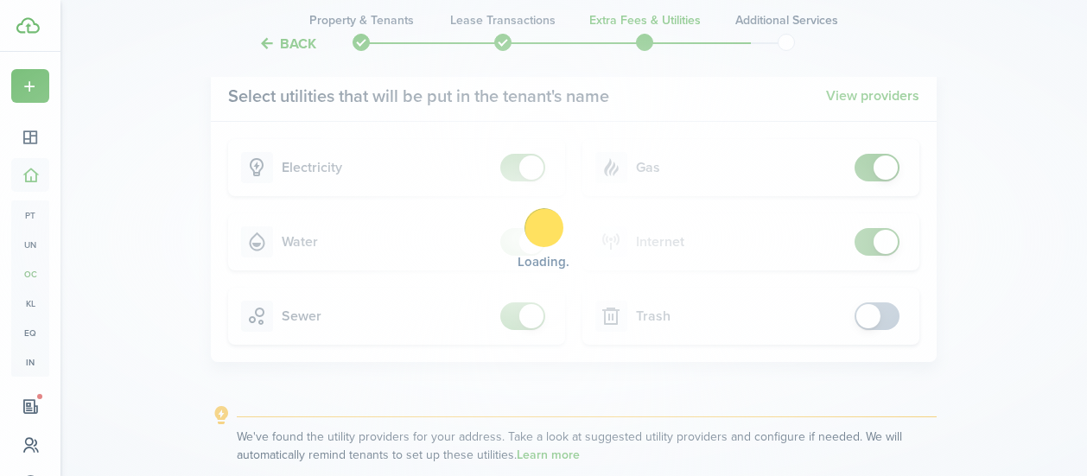
click at [877, 322] on div "Loading" at bounding box center [543, 238] width 1087 height 476
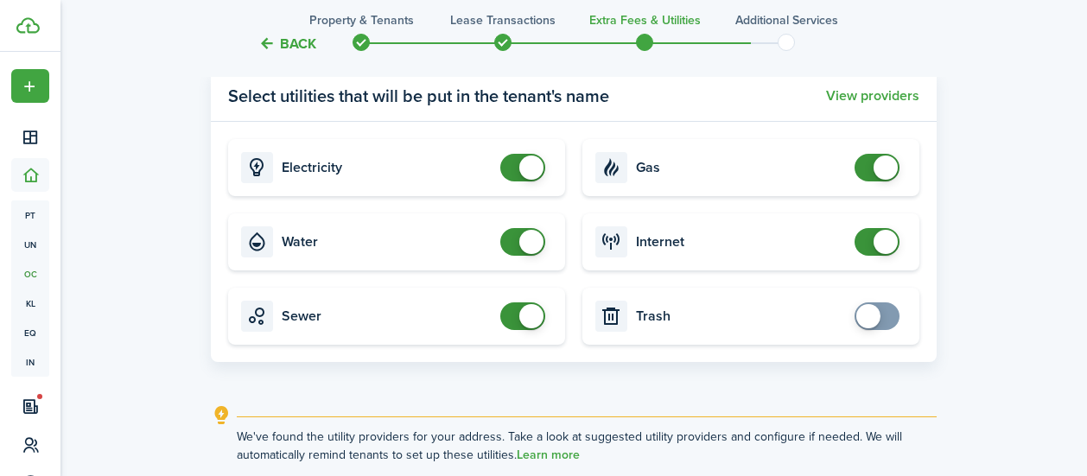
checkbox input "true"
click at [879, 318] on span at bounding box center [868, 316] width 24 height 24
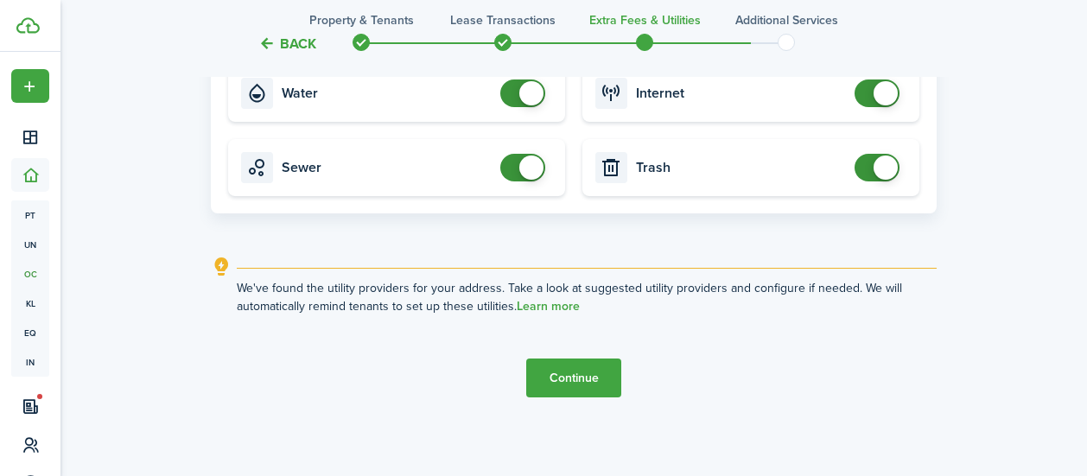
scroll to position [1787, 0]
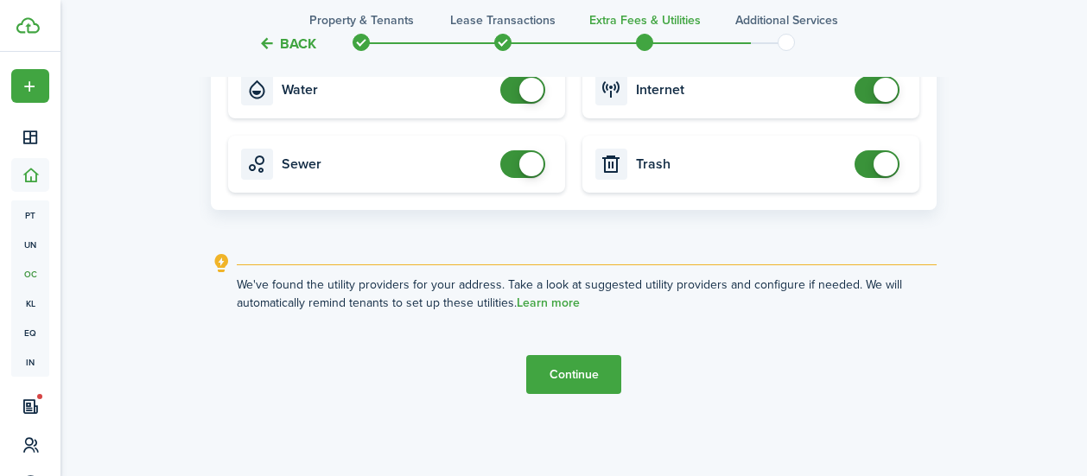
click at [582, 367] on button "Continue" at bounding box center [573, 374] width 95 height 39
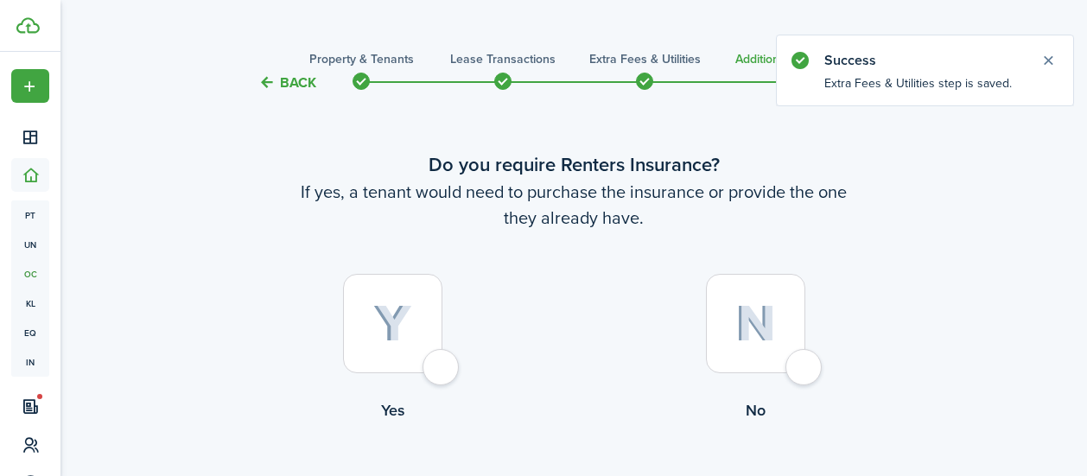
scroll to position [28, 0]
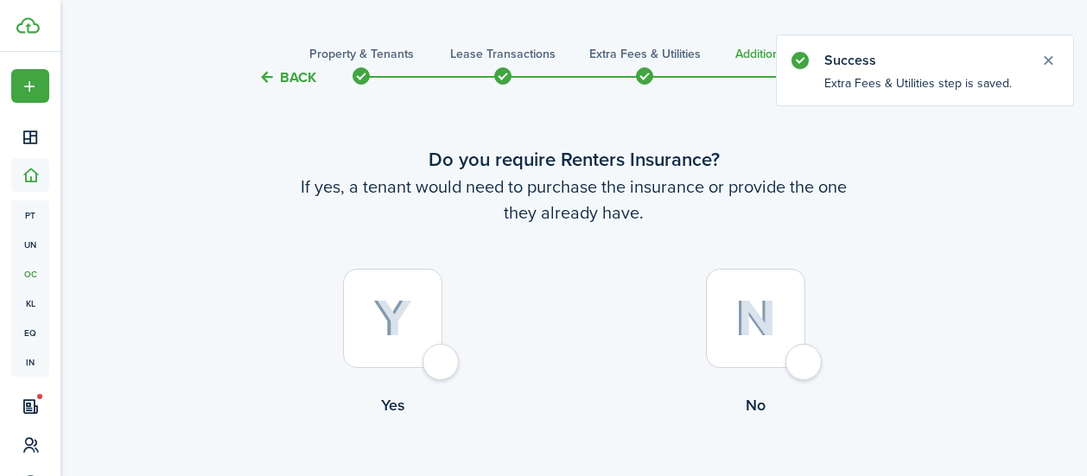
click at [802, 365] on div at bounding box center [755, 318] width 99 height 99
radio input "true"
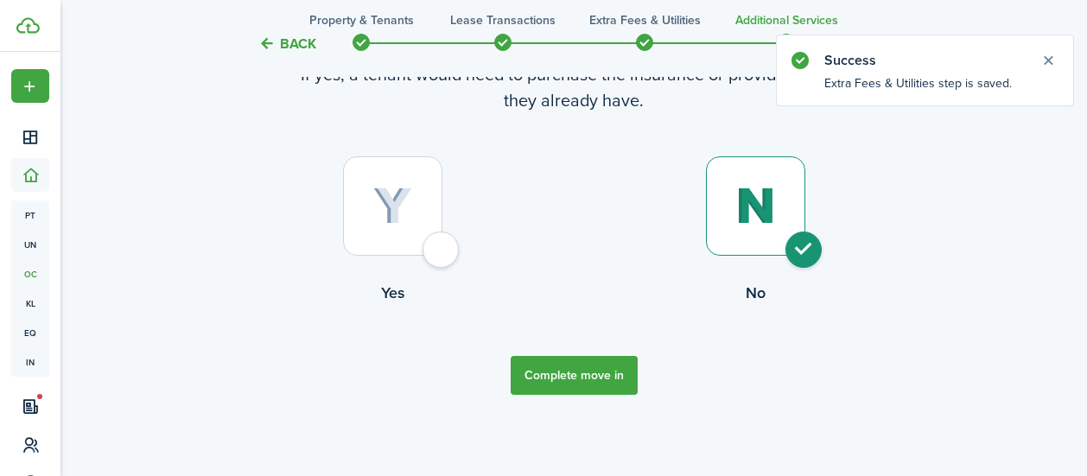
scroll to position [141, 0]
click at [579, 377] on button "Complete move in" at bounding box center [574, 374] width 127 height 39
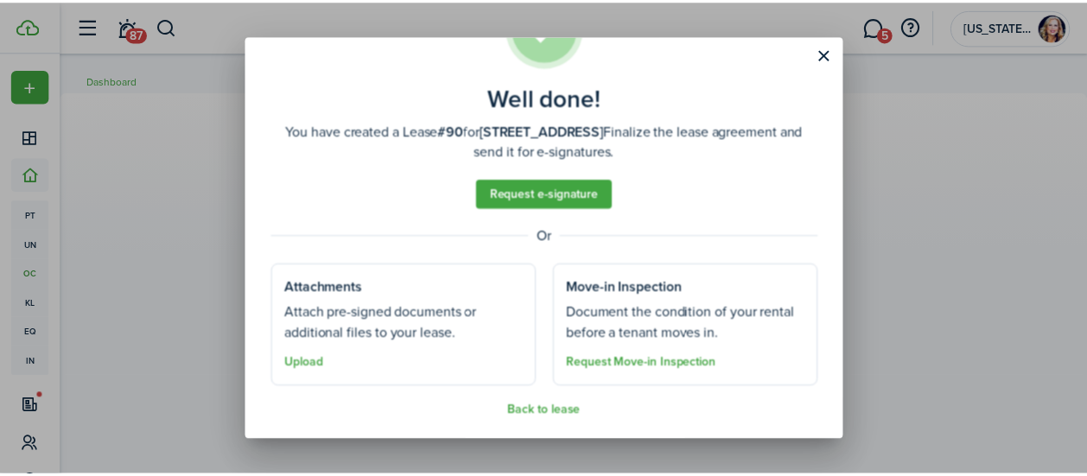
scroll to position [86, 0]
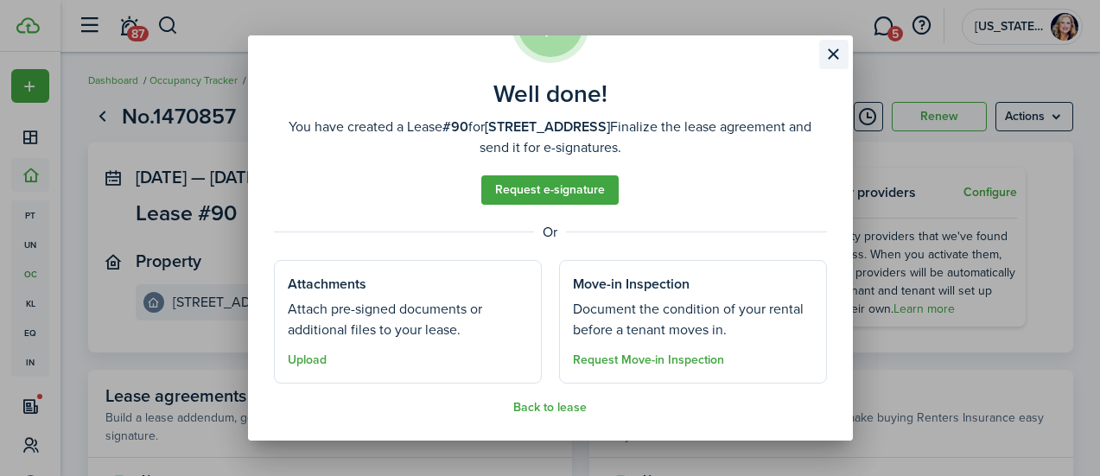
click at [834, 54] on button "Close modal" at bounding box center [833, 54] width 29 height 29
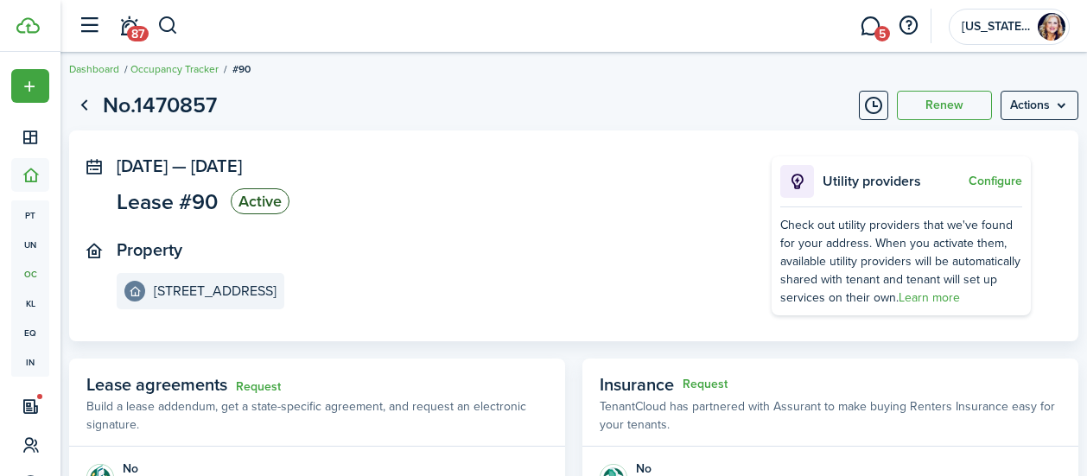
scroll to position [0, 0]
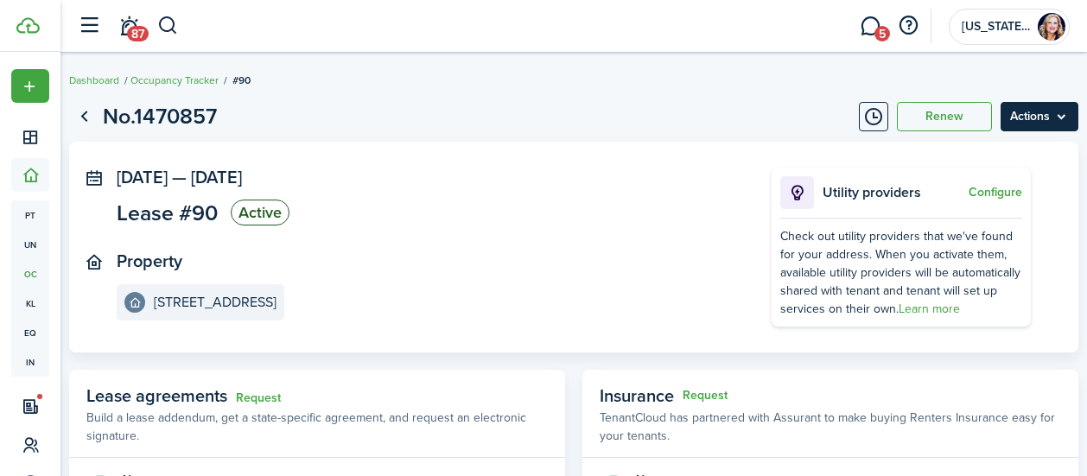
click at [1037, 116] on menu-btn "Actions" at bounding box center [1039, 116] width 78 height 29
click at [873, 24] on link "5" at bounding box center [869, 26] width 33 height 44
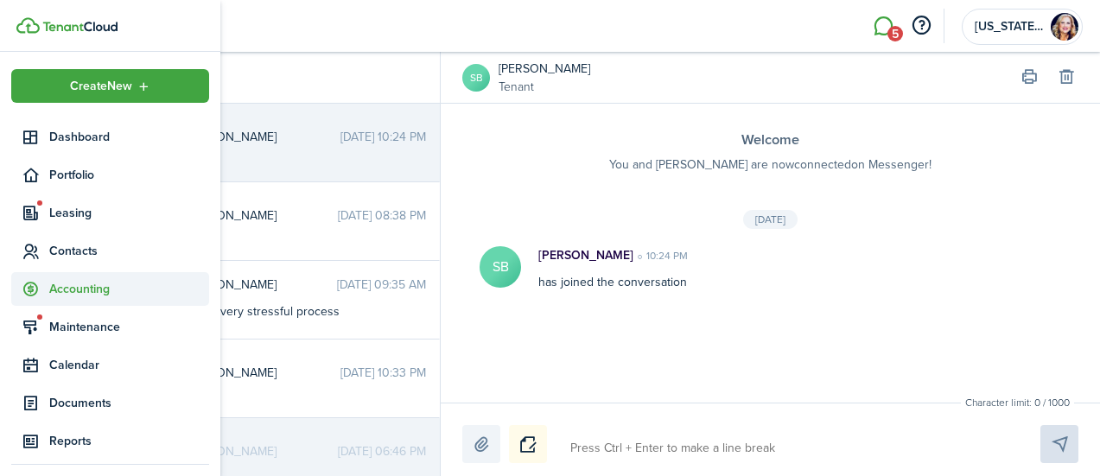
click at [87, 292] on span "Accounting" at bounding box center [129, 289] width 160 height 18
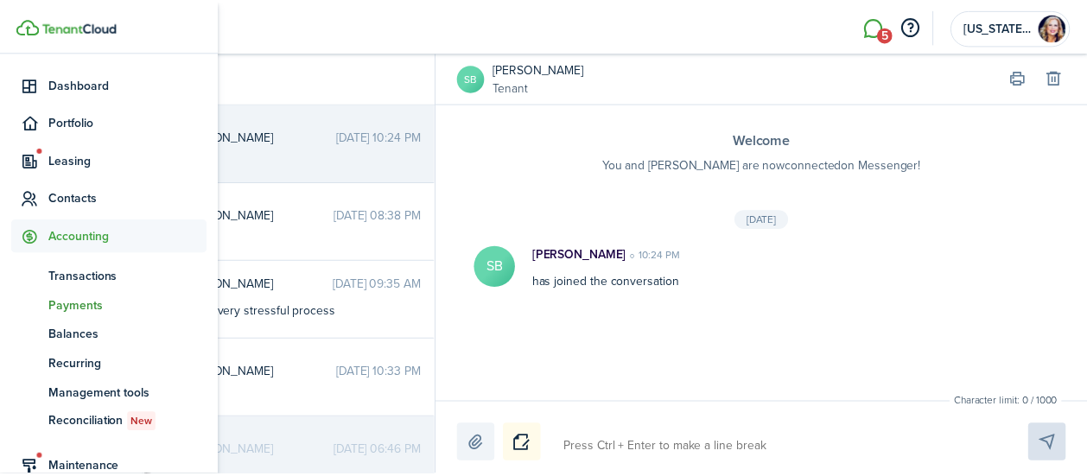
scroll to position [54, 0]
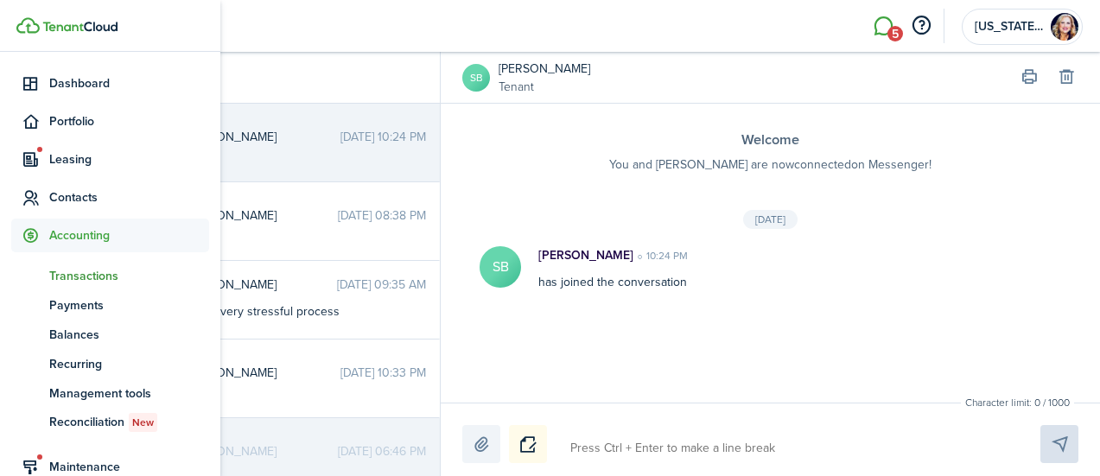
click at [79, 275] on span "Transactions" at bounding box center [129, 276] width 160 height 18
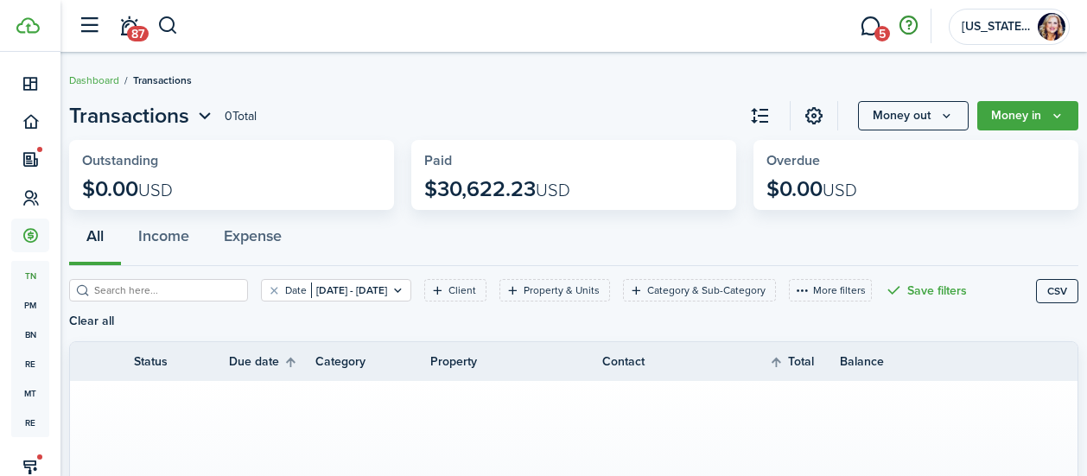
click at [910, 22] on button "button" at bounding box center [907, 25] width 29 height 29
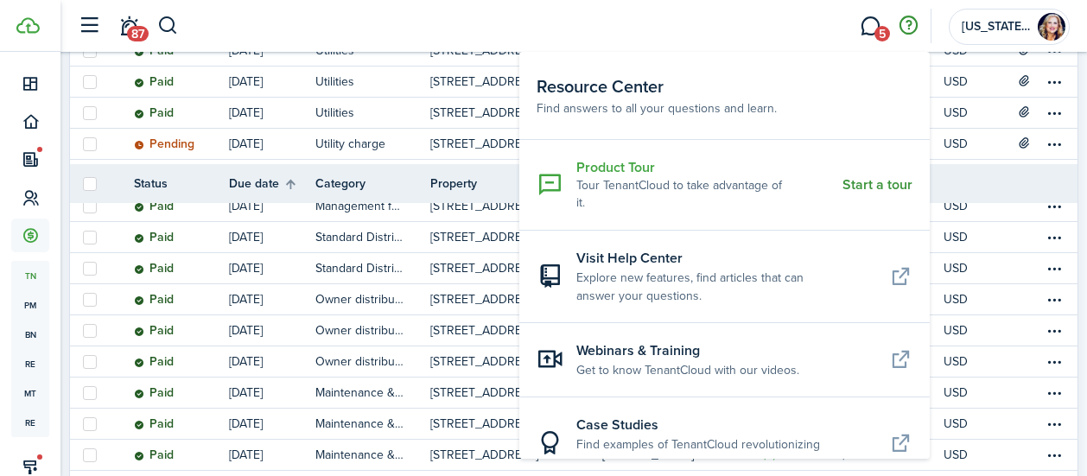
scroll to position [357, 0]
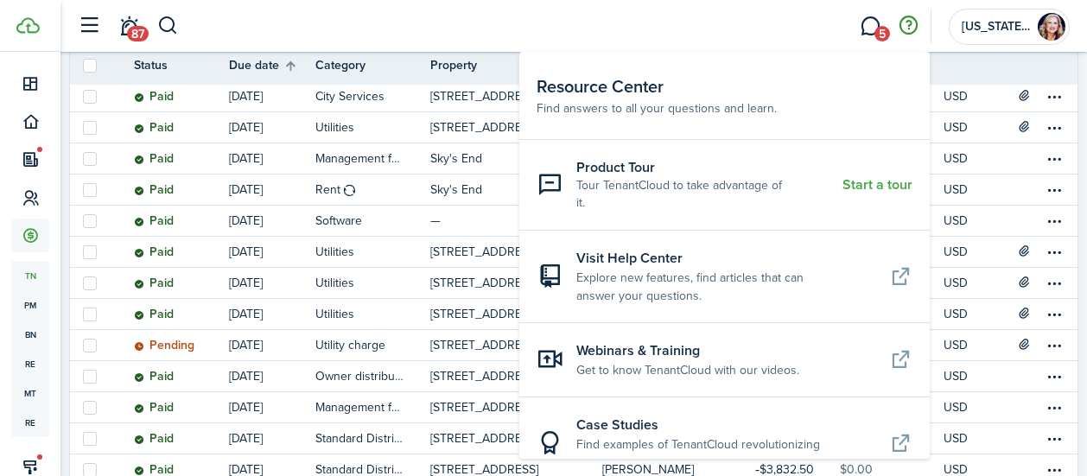
click at [524, 14] on header-wrapper "87 5 [US_STATE] Rent Pro" at bounding box center [569, 26] width 1000 height 52
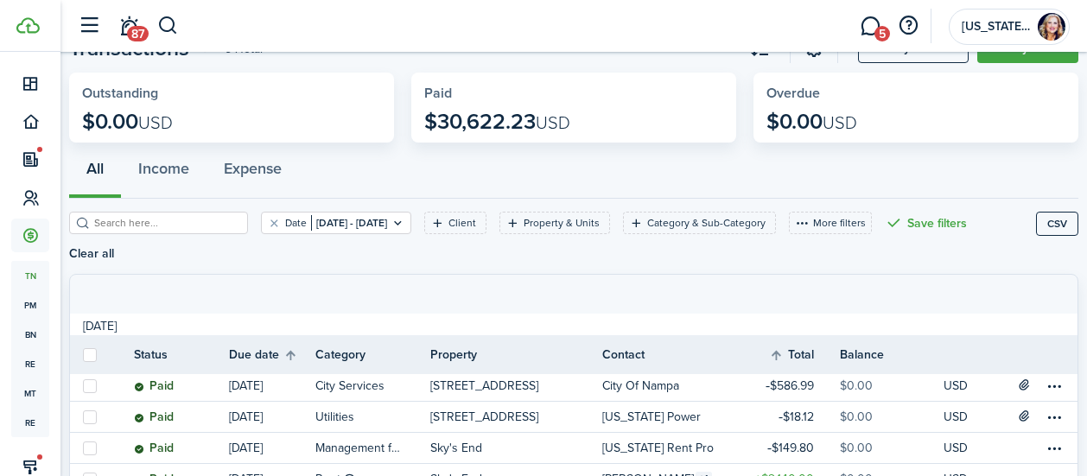
scroll to position [0, 0]
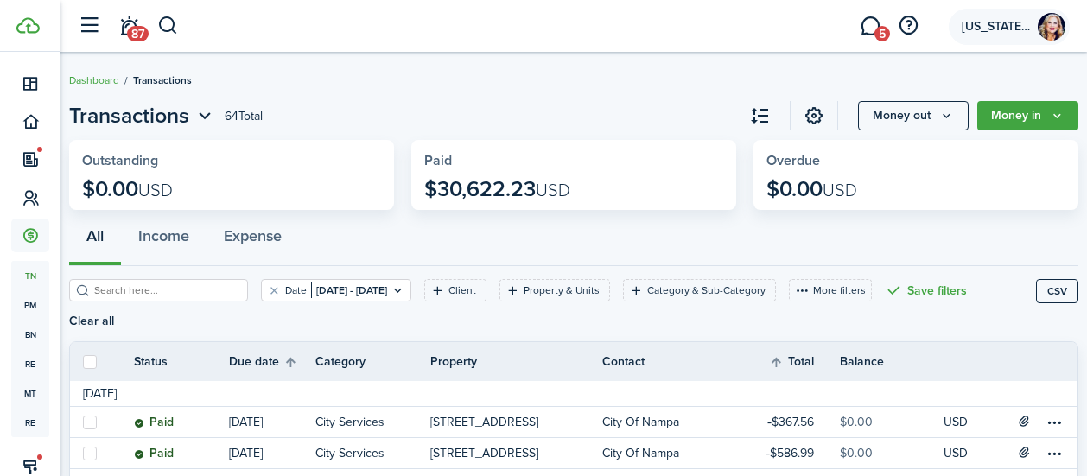
click at [1018, 32] on span "[US_STATE] Rent Pro" at bounding box center [995, 27] width 69 height 12
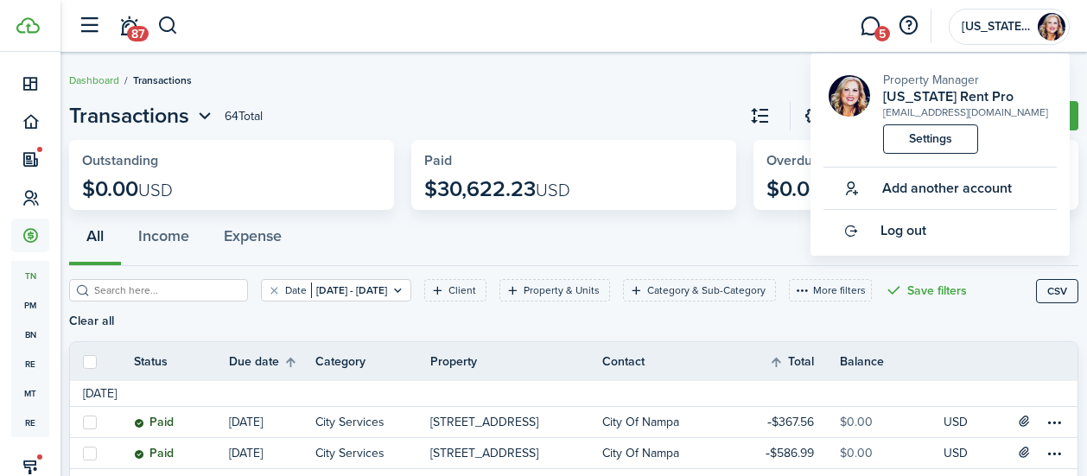
click at [732, 10] on header-wrapper "87 5 [US_STATE] Rent Pro" at bounding box center [569, 26] width 1000 height 52
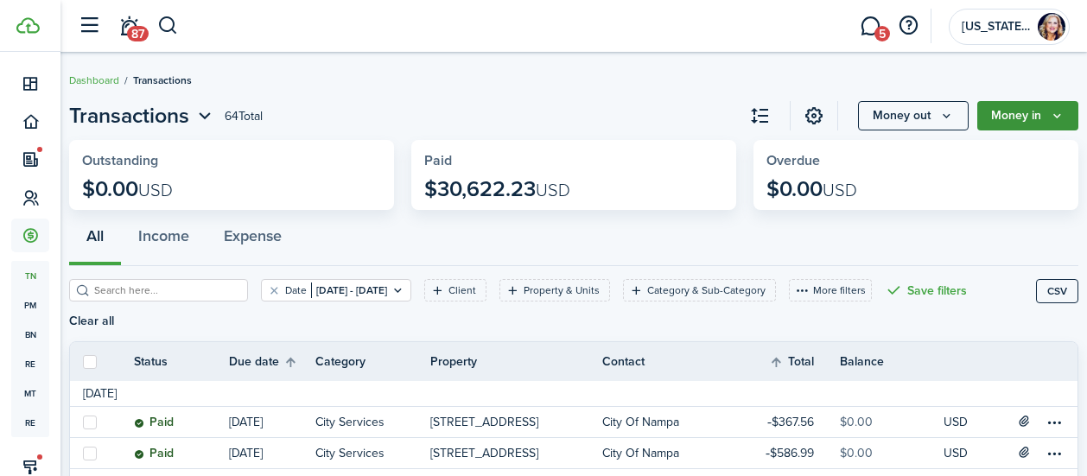
click at [1014, 126] on button "Money in" at bounding box center [1027, 115] width 101 height 29
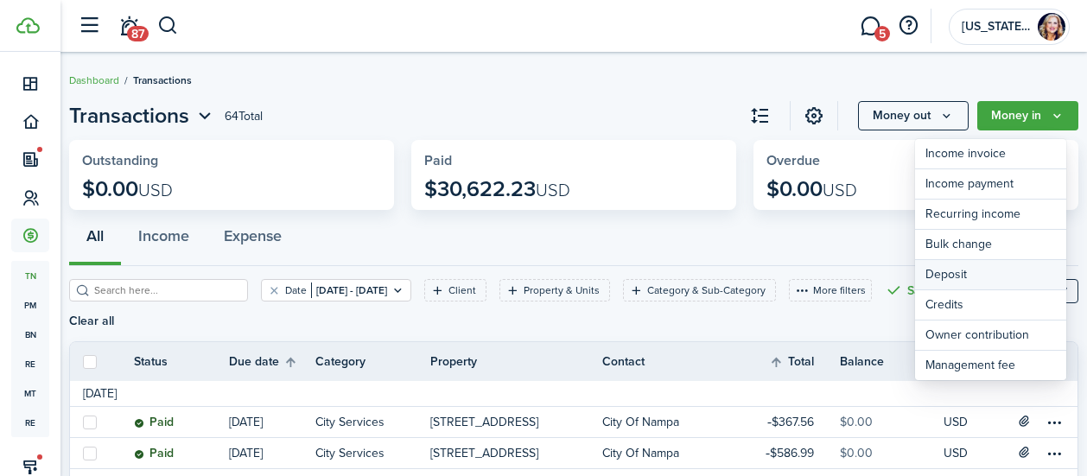
click at [954, 274] on link "Deposit" at bounding box center [990, 275] width 151 height 30
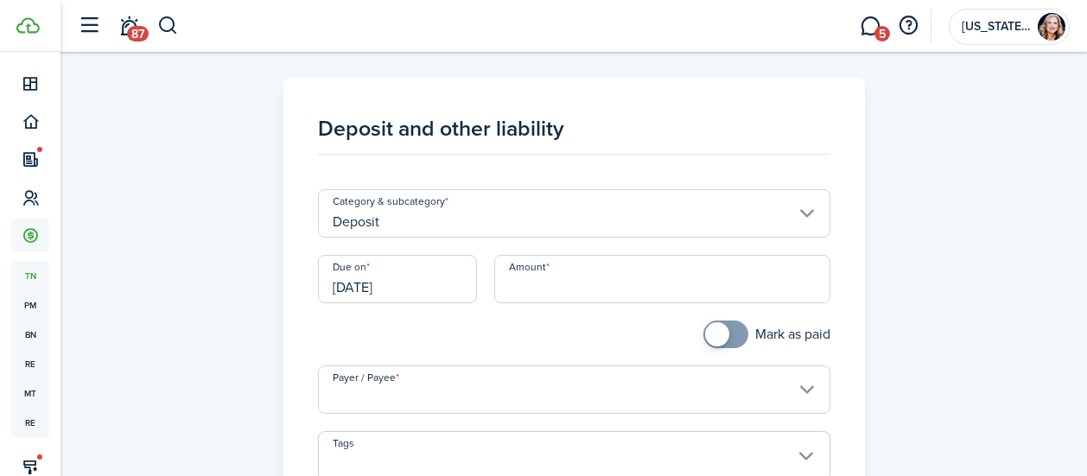
click at [436, 217] on input "Deposit" at bounding box center [574, 213] width 512 height 48
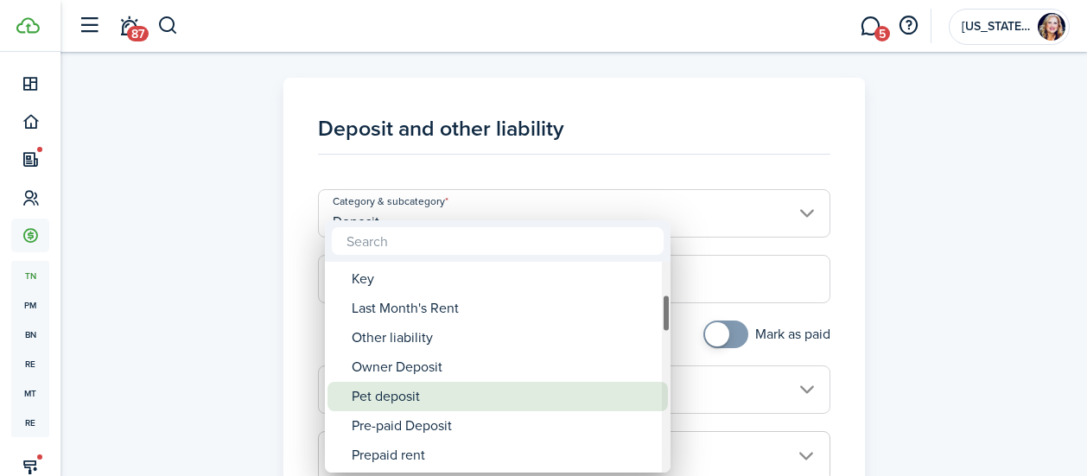
click at [396, 401] on div "Pet deposit" at bounding box center [505, 396] width 306 height 29
type input "Deposit / Pet deposit"
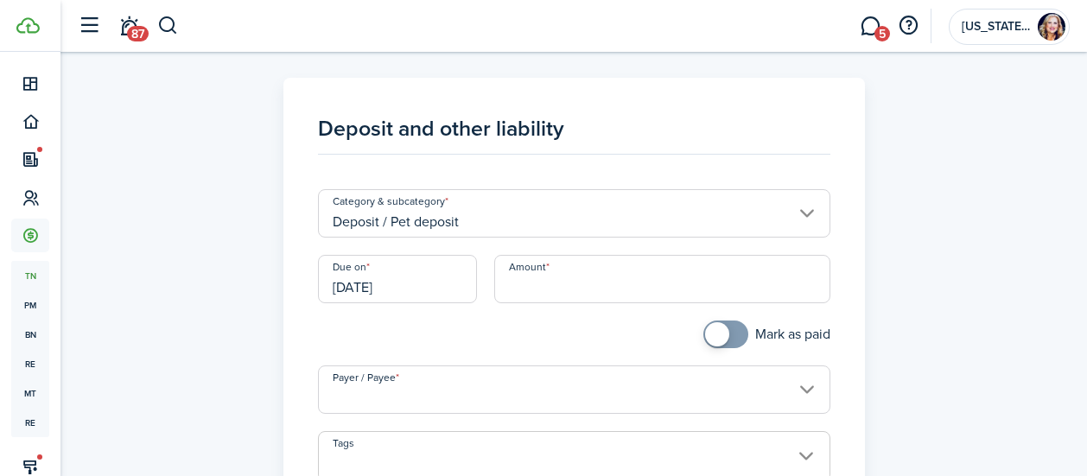
click at [424, 284] on input "[DATE]" at bounding box center [397, 279] width 159 height 48
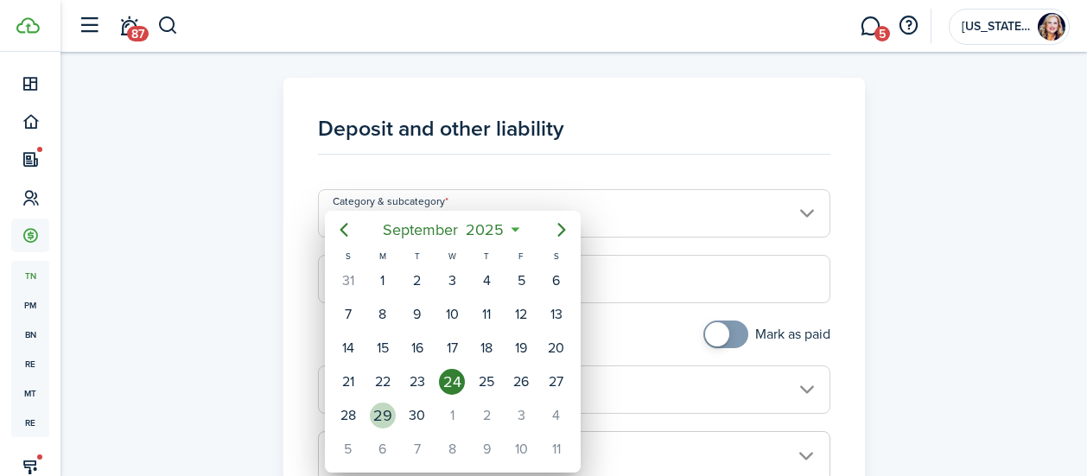
click at [396, 417] on div "29" at bounding box center [382, 415] width 35 height 33
type input "[DATE]"
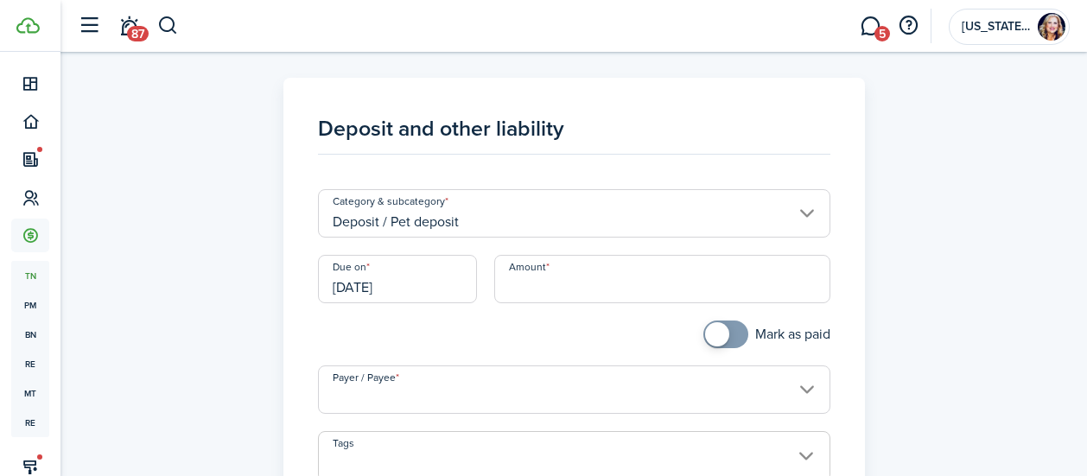
click at [568, 289] on input "Amount" at bounding box center [662, 279] width 336 height 48
click at [453, 396] on input "Payer / Payee" at bounding box center [574, 389] width 512 height 48
type input "$1,000.00"
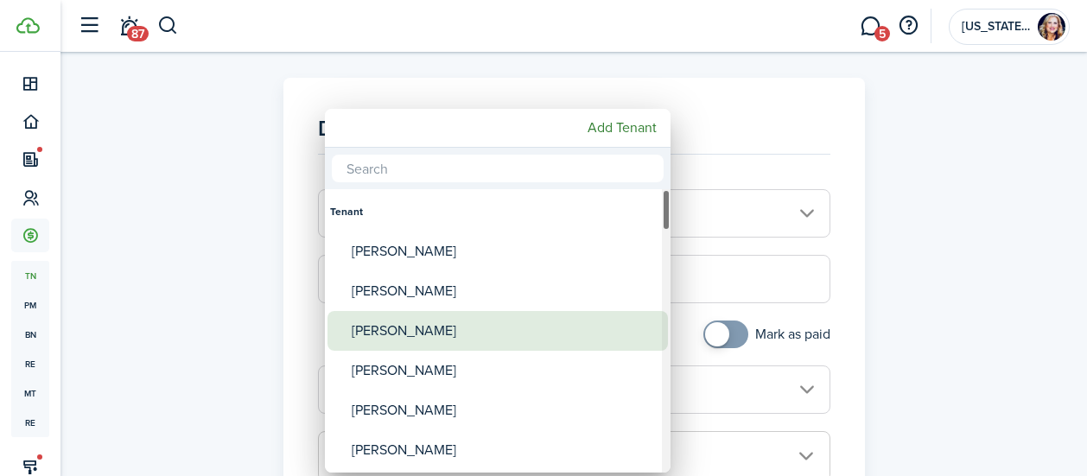
click at [416, 327] on div "[PERSON_NAME]" at bounding box center [505, 331] width 306 height 40
type input "[PERSON_NAME]"
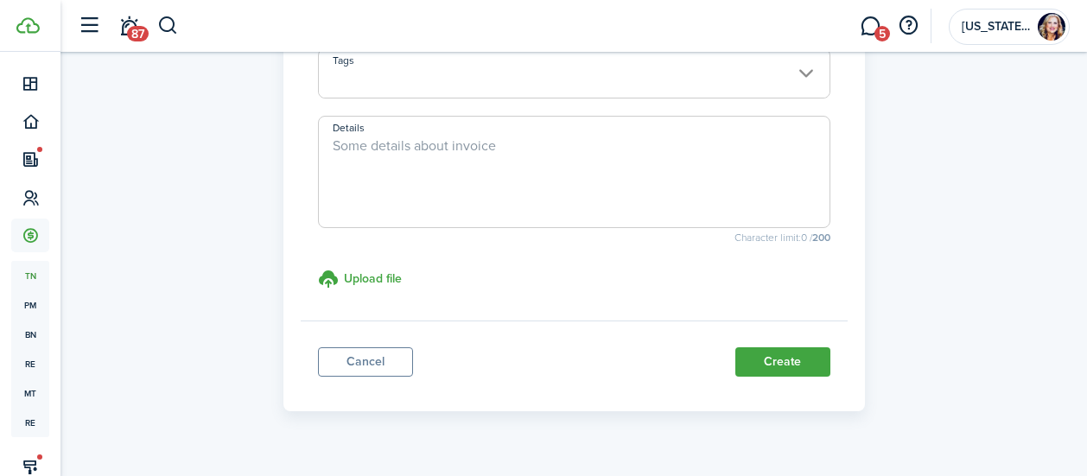
scroll to position [483, 0]
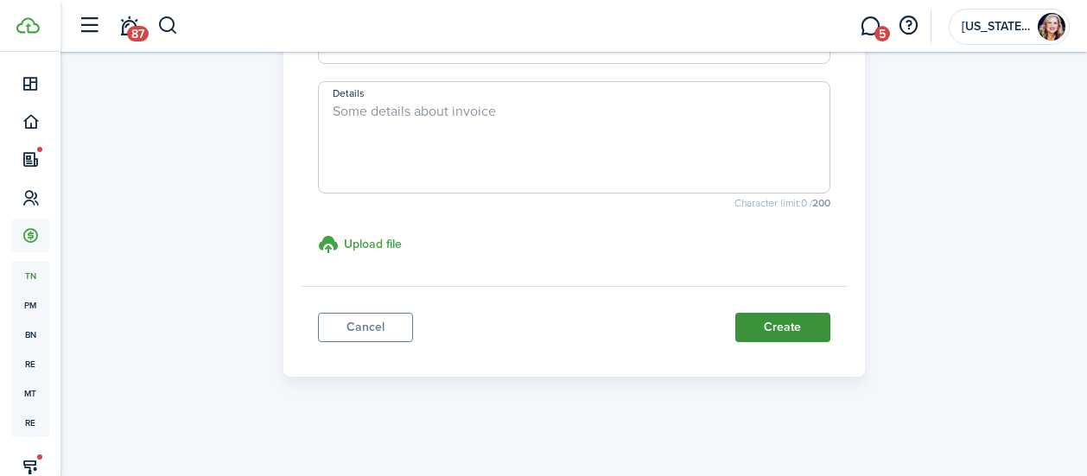
click at [773, 328] on button "Create" at bounding box center [782, 327] width 95 height 29
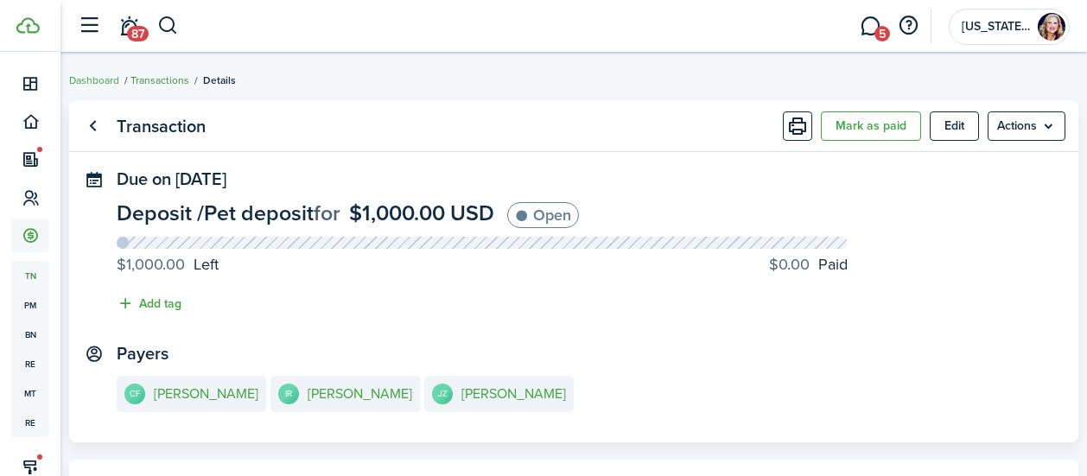
click at [174, 80] on link "Transactions" at bounding box center [159, 81] width 59 height 16
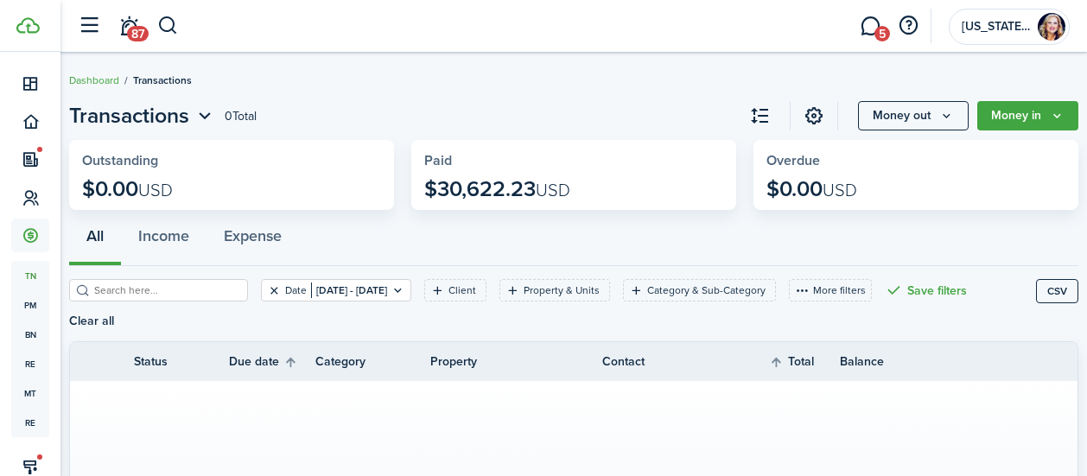
click at [267, 290] on button "Clear filter" at bounding box center [274, 290] width 15 height 14
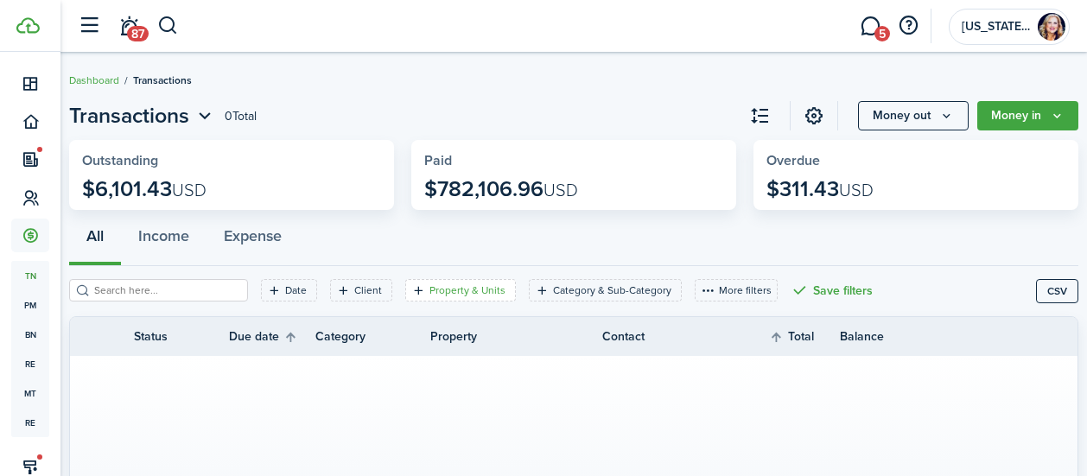
click at [435, 293] on filter-tag-label "Property & Units" at bounding box center [467, 290] width 76 height 16
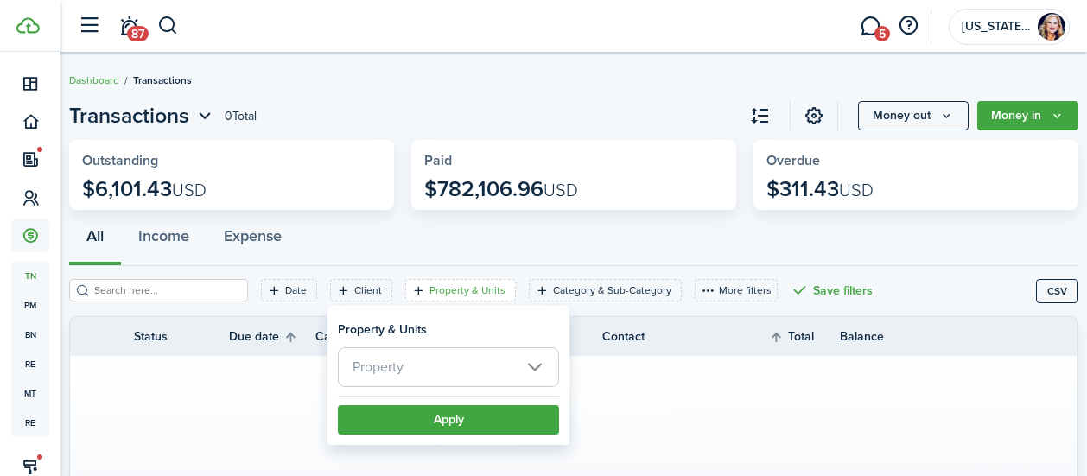
click at [452, 363] on span "Property" at bounding box center [448, 367] width 219 height 38
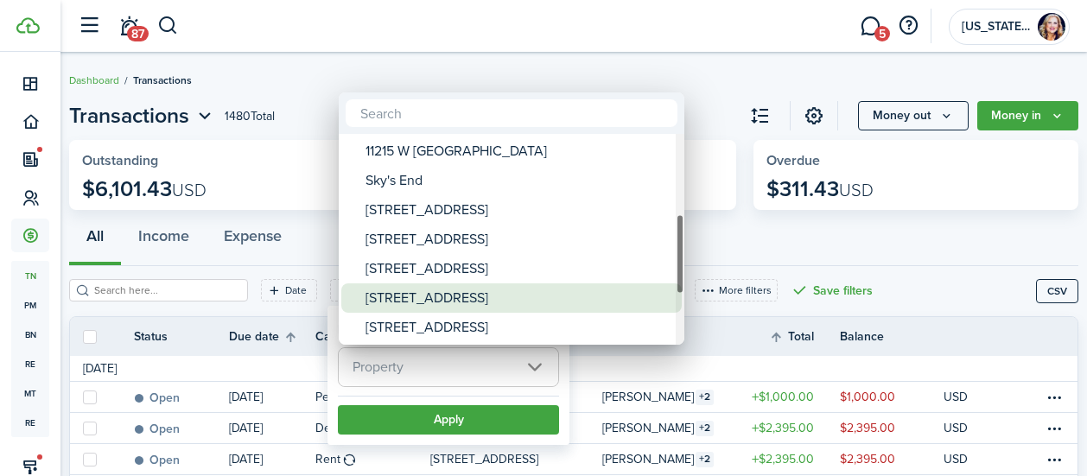
click at [414, 296] on div "[STREET_ADDRESS]" at bounding box center [518, 297] width 306 height 29
type input "[STREET_ADDRESS]"
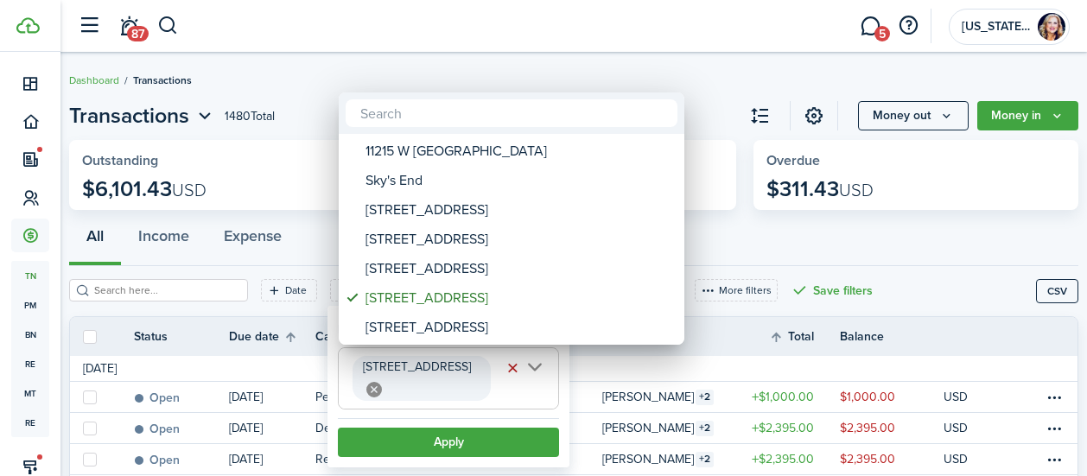
click at [449, 429] on div at bounding box center [543, 238] width 1363 height 752
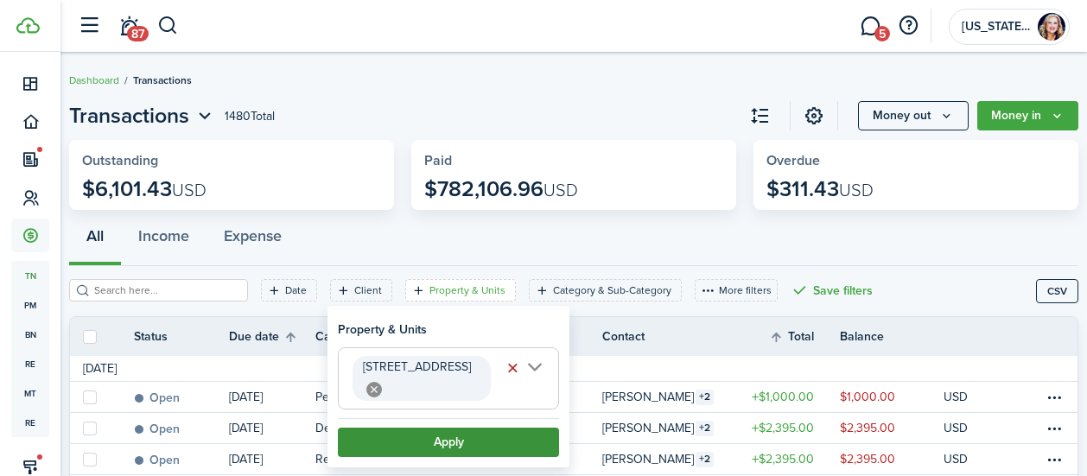
click at [449, 428] on button "Apply" at bounding box center [448, 442] width 221 height 29
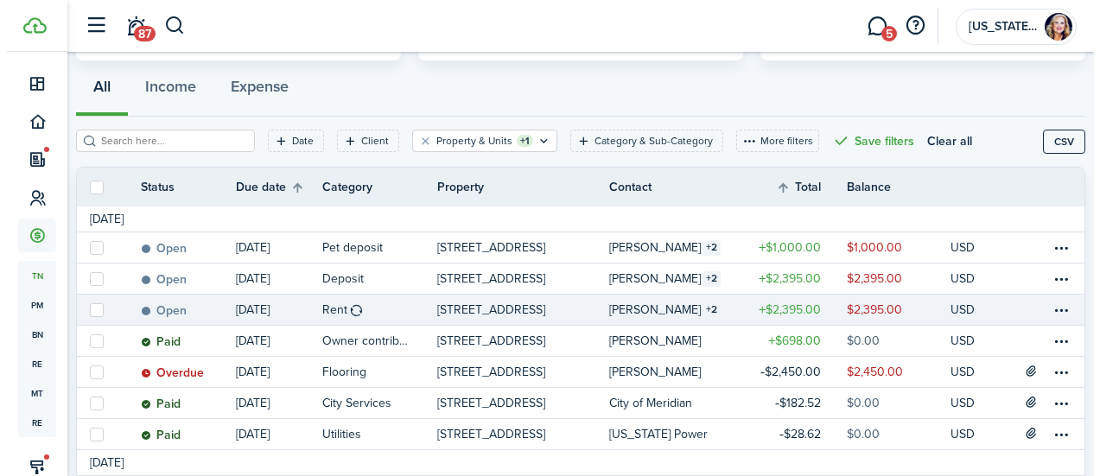
scroll to position [156, 0]
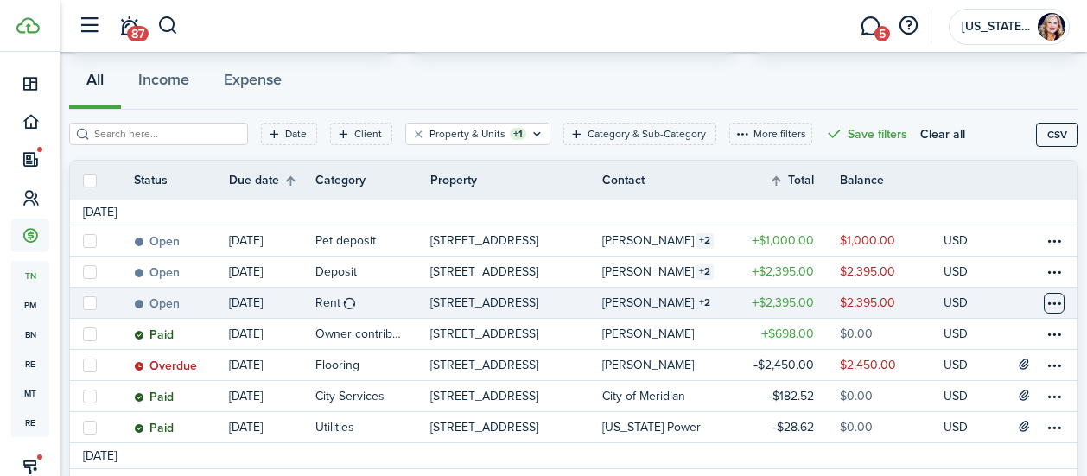
click at [1043, 302] on table-menu-btn-icon at bounding box center [1053, 303] width 21 height 21
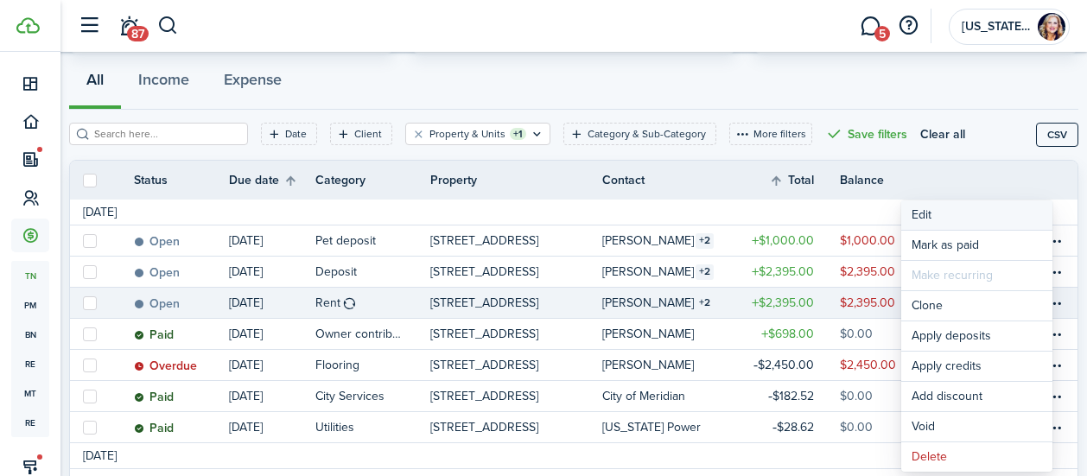
click at [925, 215] on button "Edit" at bounding box center [976, 214] width 151 height 29
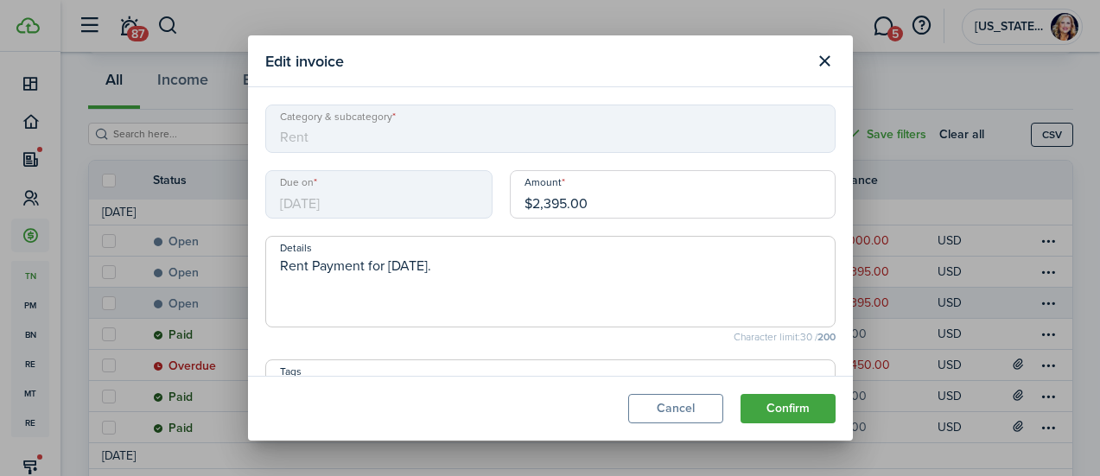
drag, startPoint x: 561, startPoint y: 201, endPoint x: 540, endPoint y: 207, distance: 21.6
click at [540, 207] on input "$2,395.00" at bounding box center [673, 194] width 326 height 48
type input "$2,054.66"
click at [492, 266] on textarea "Rent Payment for [DATE]." at bounding box center [550, 287] width 568 height 62
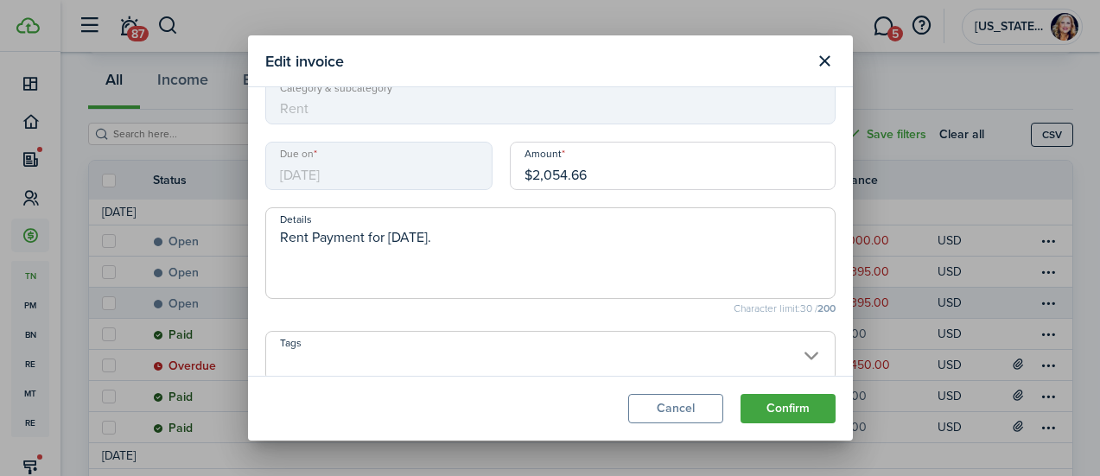
scroll to position [36, 0]
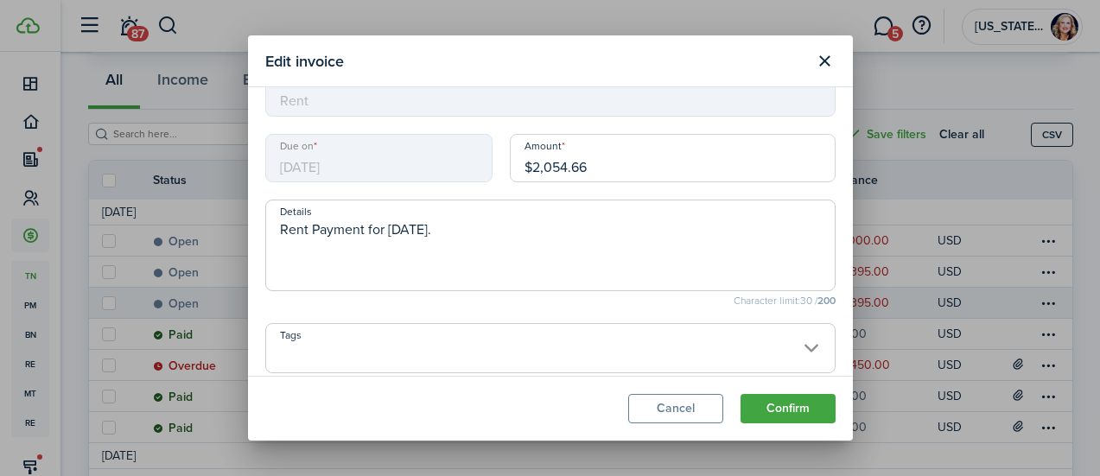
drag, startPoint x: 391, startPoint y: 228, endPoint x: 461, endPoint y: 241, distance: 71.2
click at [461, 241] on textarea "Rent Payment for [DATE]." at bounding box center [550, 250] width 568 height 62
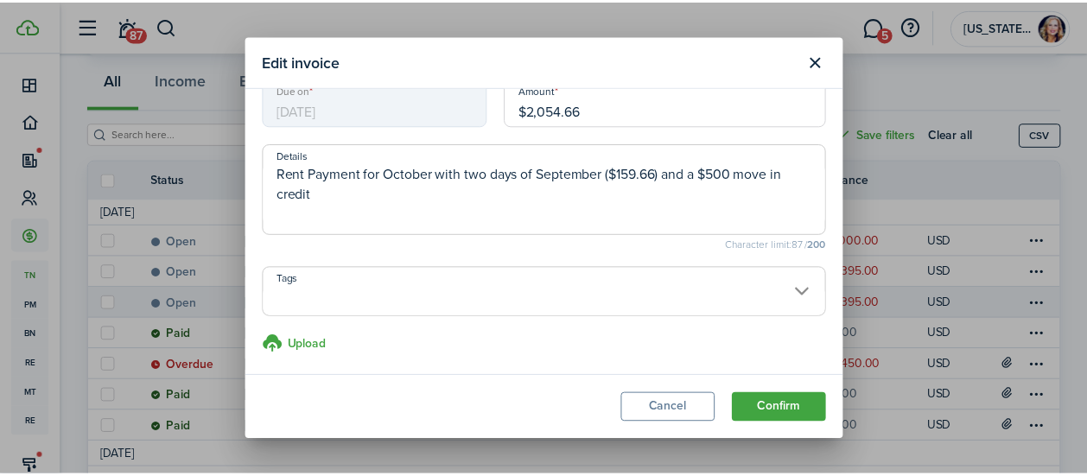
scroll to position [94, 0]
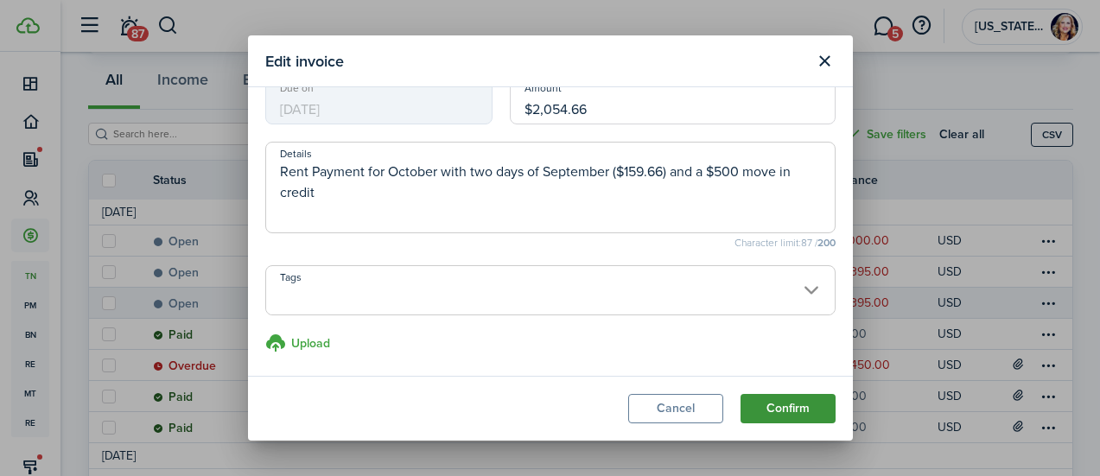
type textarea "Rent Payment for October with two days of September ($159.66) and a $500 move i…"
click at [797, 409] on button "Confirm" at bounding box center [787, 408] width 95 height 29
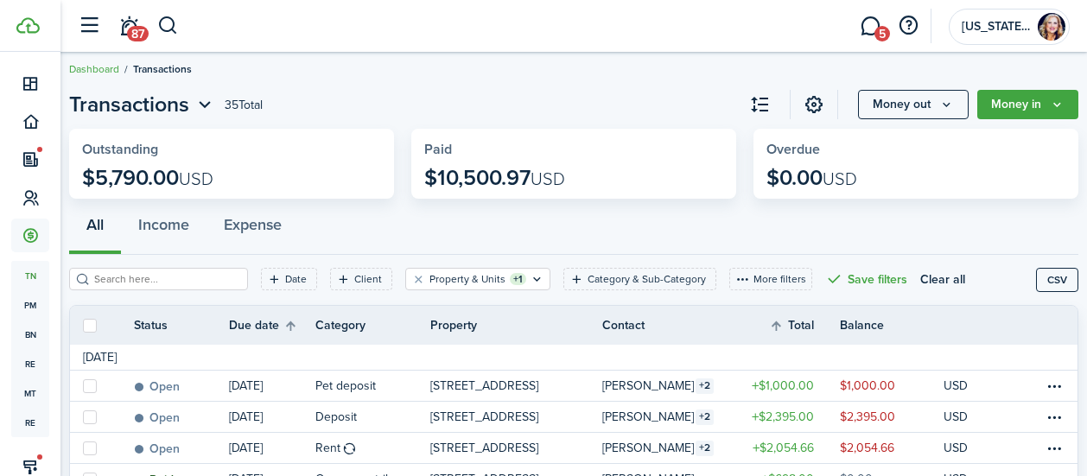
scroll to position [0, 0]
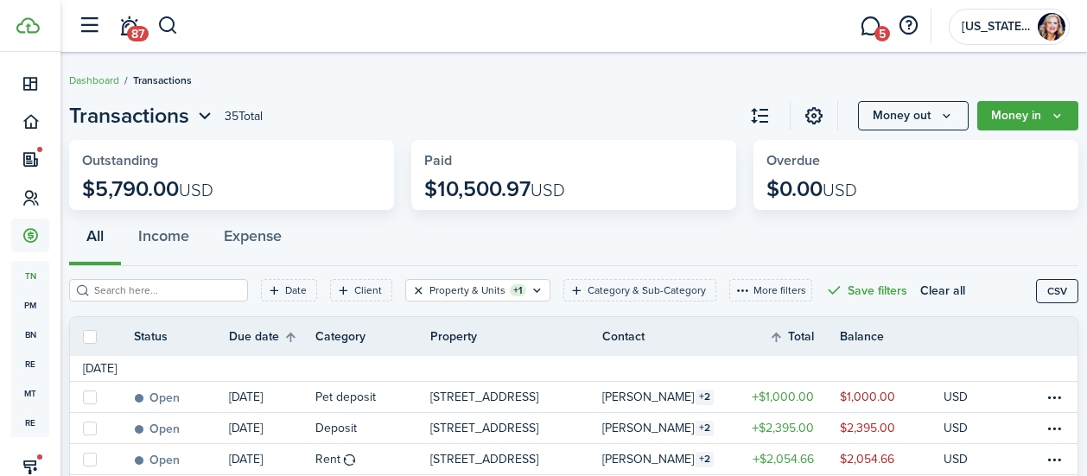
click at [411, 290] on button "Clear filter" at bounding box center [418, 290] width 15 height 14
